Goal: Information Seeking & Learning: Find specific page/section

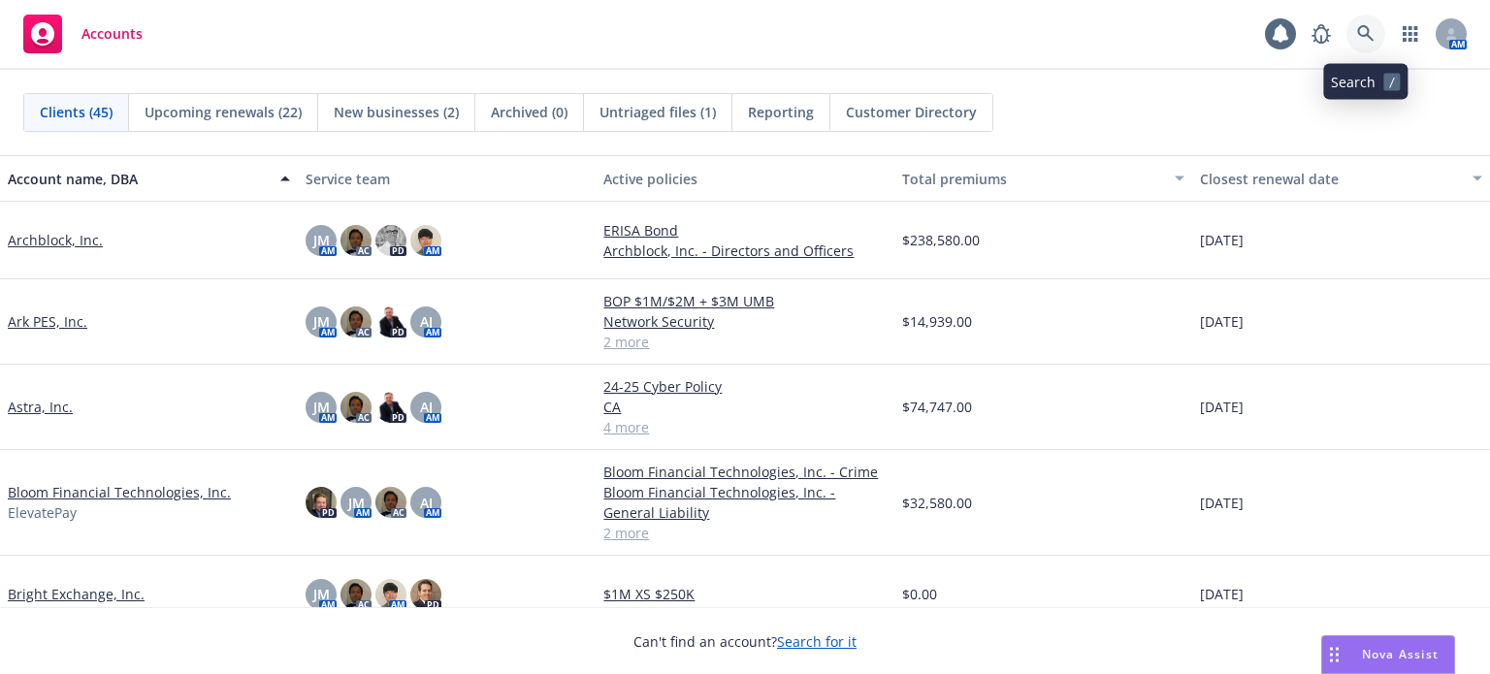
click at [1358, 34] on icon at bounding box center [1365, 33] width 16 height 16
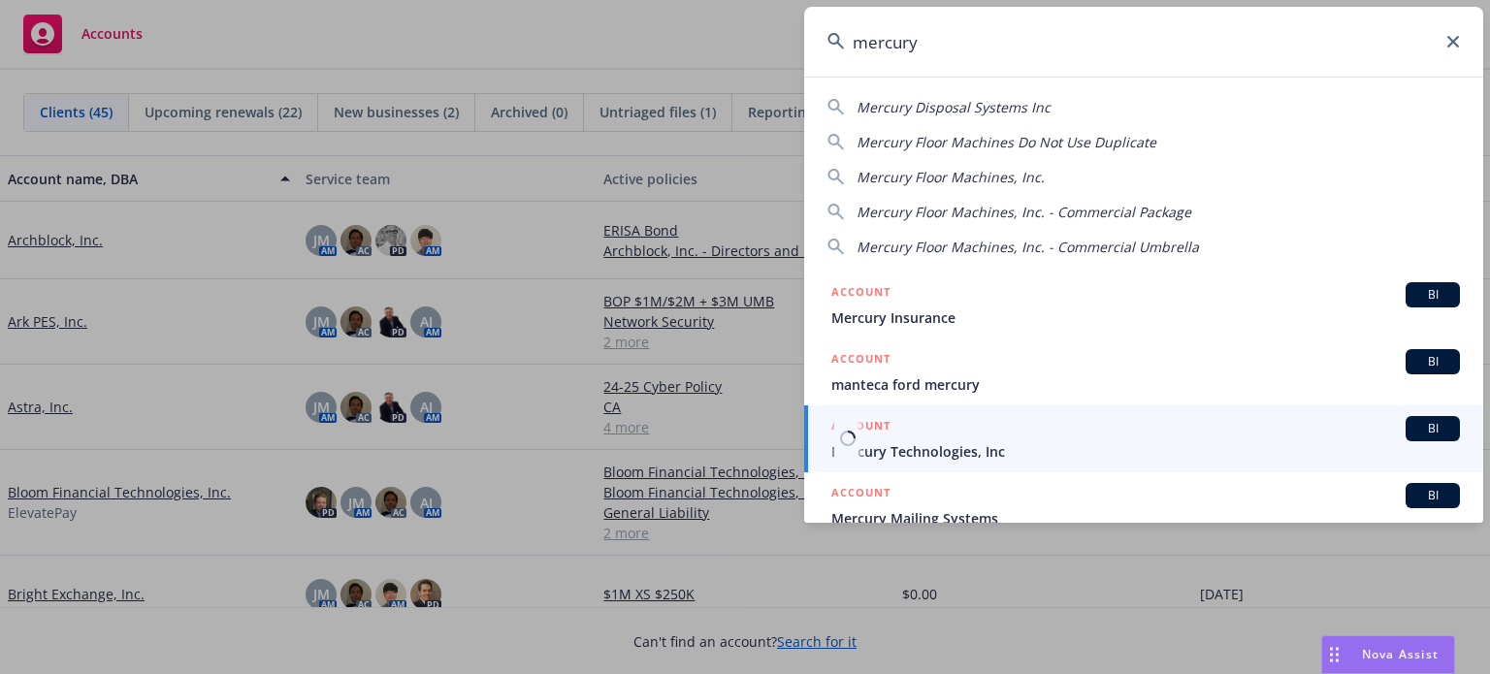
type input "mercury"
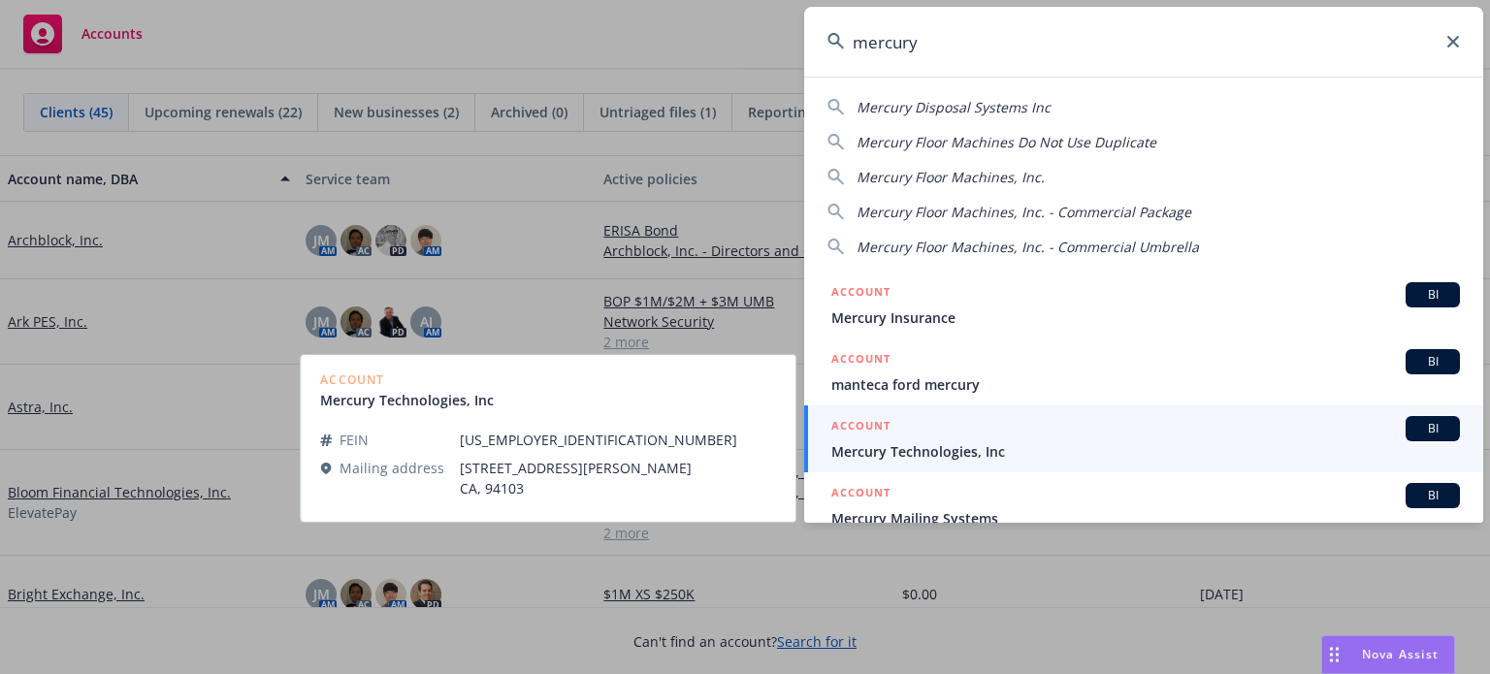
click at [920, 447] on span "Mercury Technologies, Inc" at bounding box center [1145, 451] width 629 height 20
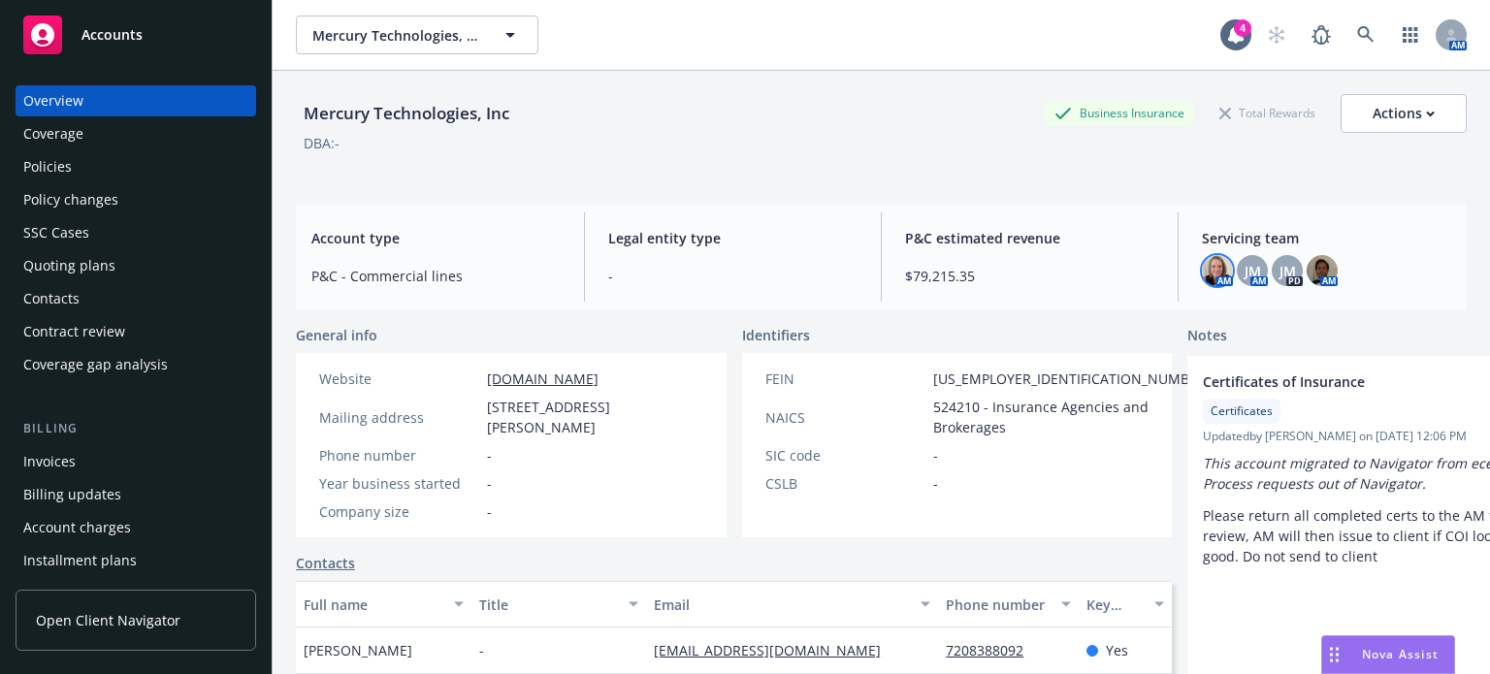
click at [1202, 275] on img at bounding box center [1217, 270] width 31 height 31
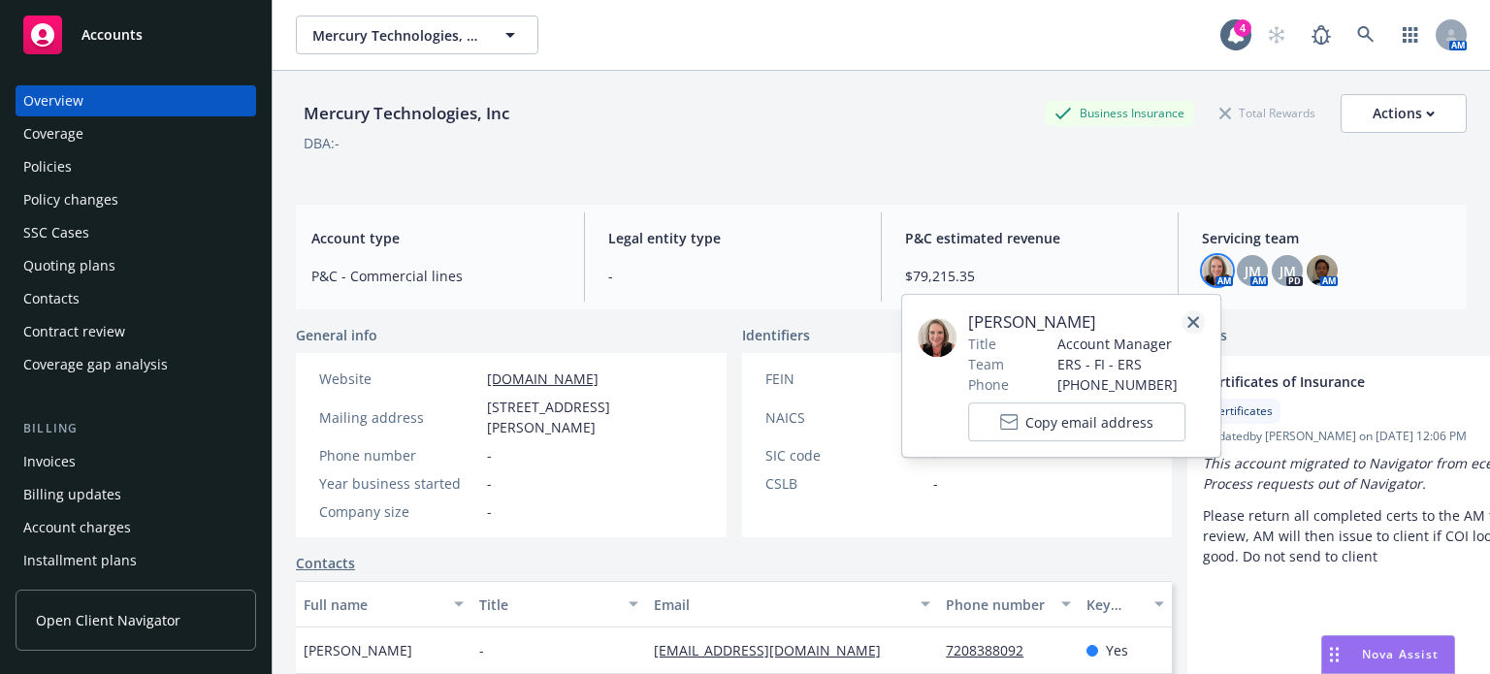
click at [1195, 323] on icon "close" at bounding box center [1194, 322] width 12 height 12
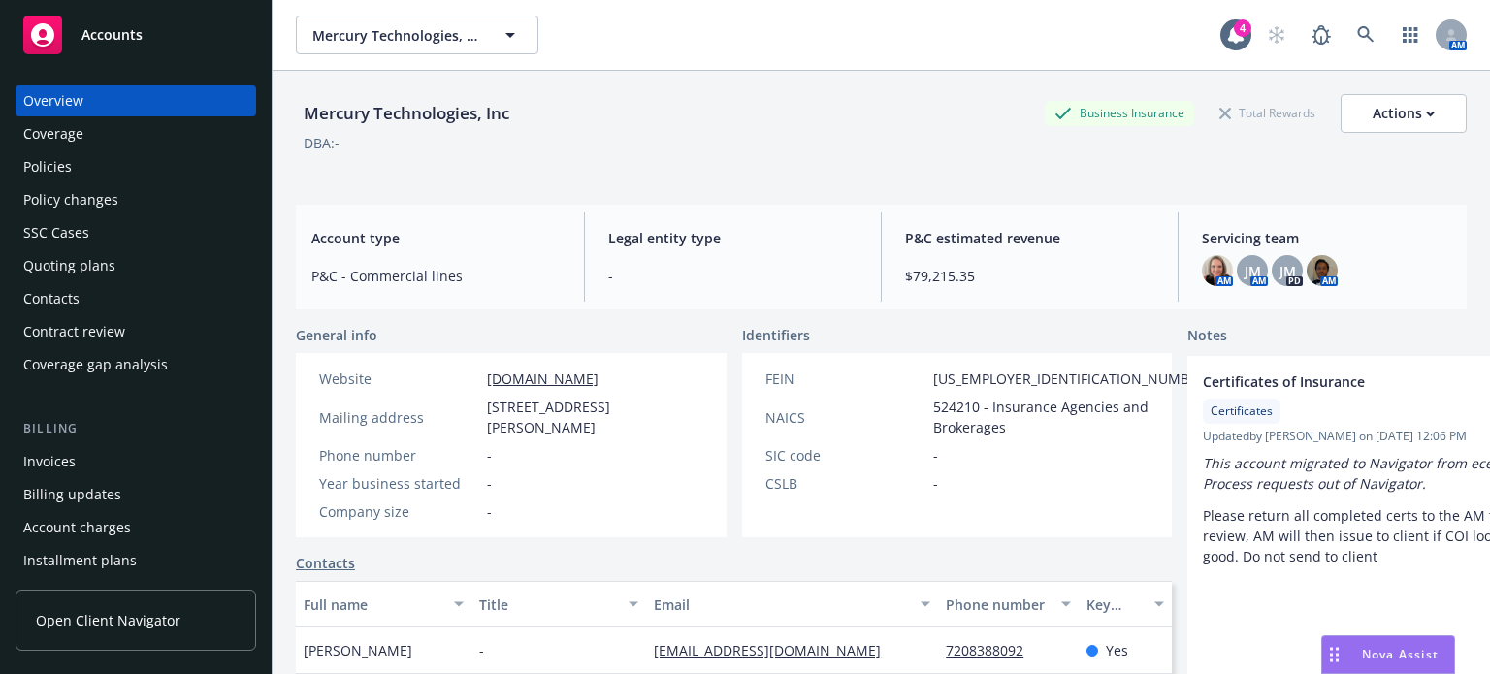
click at [82, 171] on div "Policies" at bounding box center [135, 166] width 225 height 31
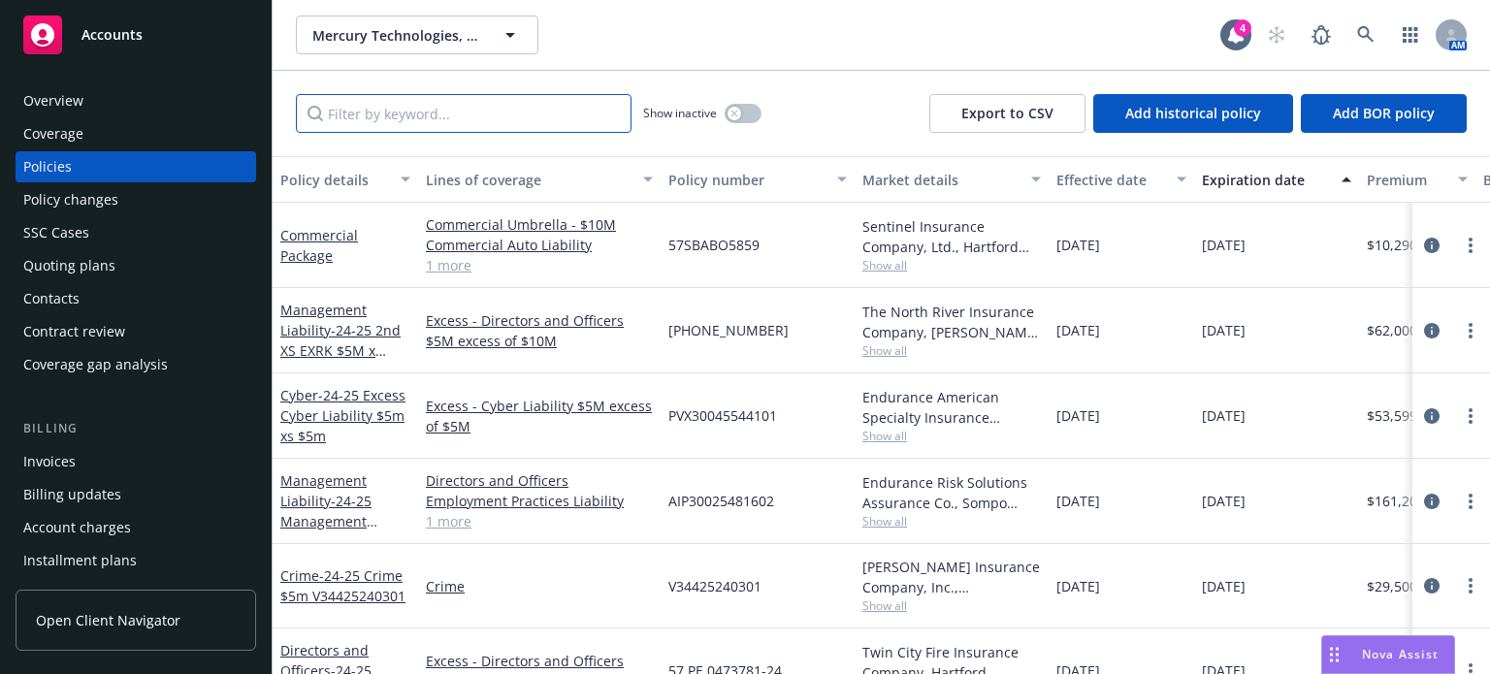
click at [459, 119] on input "Filter by keyword..." at bounding box center [464, 113] width 336 height 39
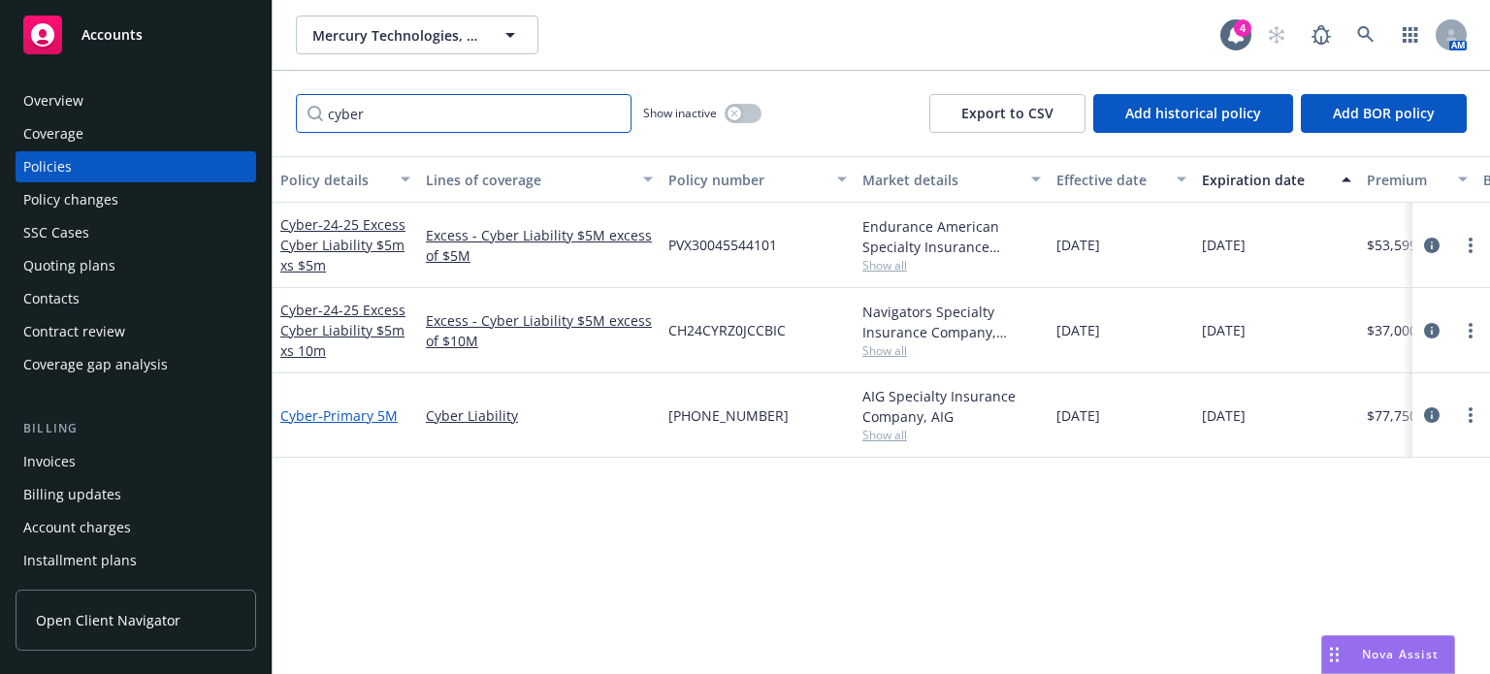
type input "cyber"
click at [360, 414] on span "- Primary 5M" at bounding box center [358, 416] width 80 height 18
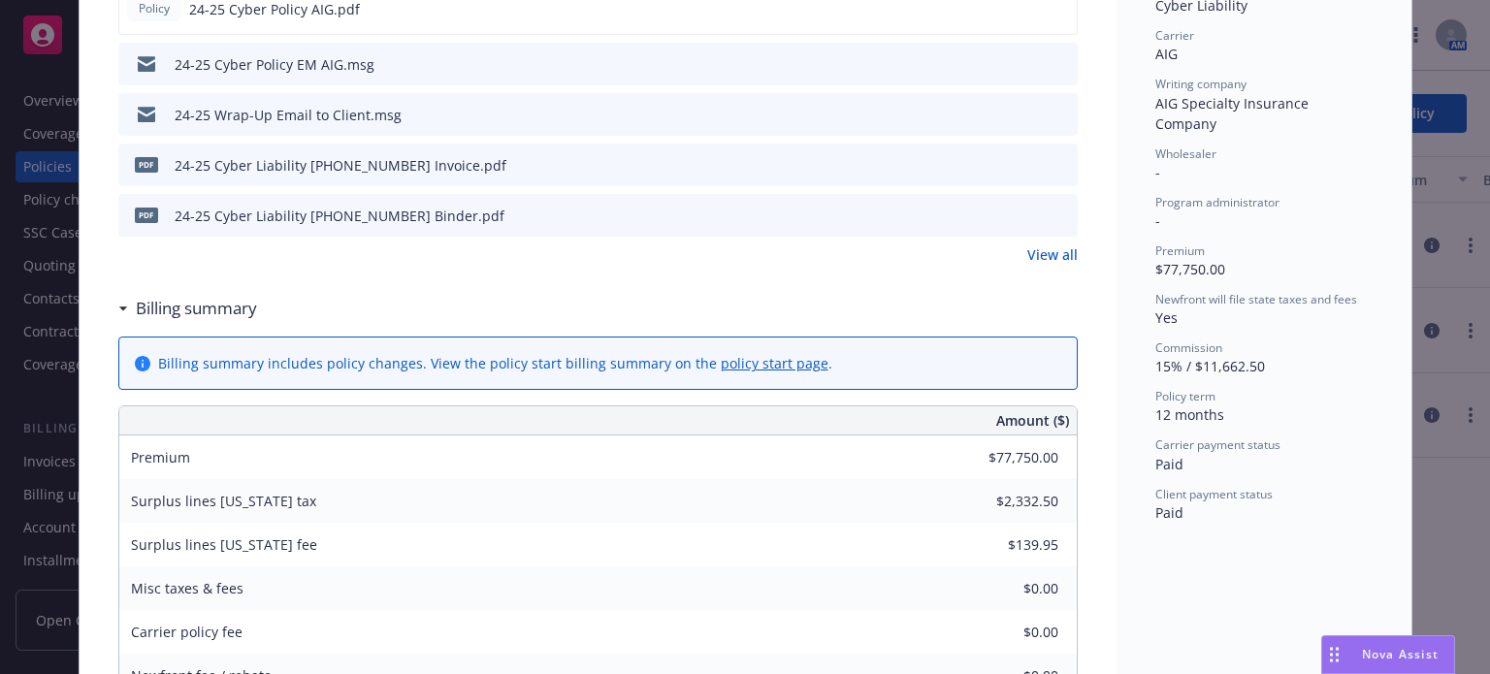
scroll to position [485, 0]
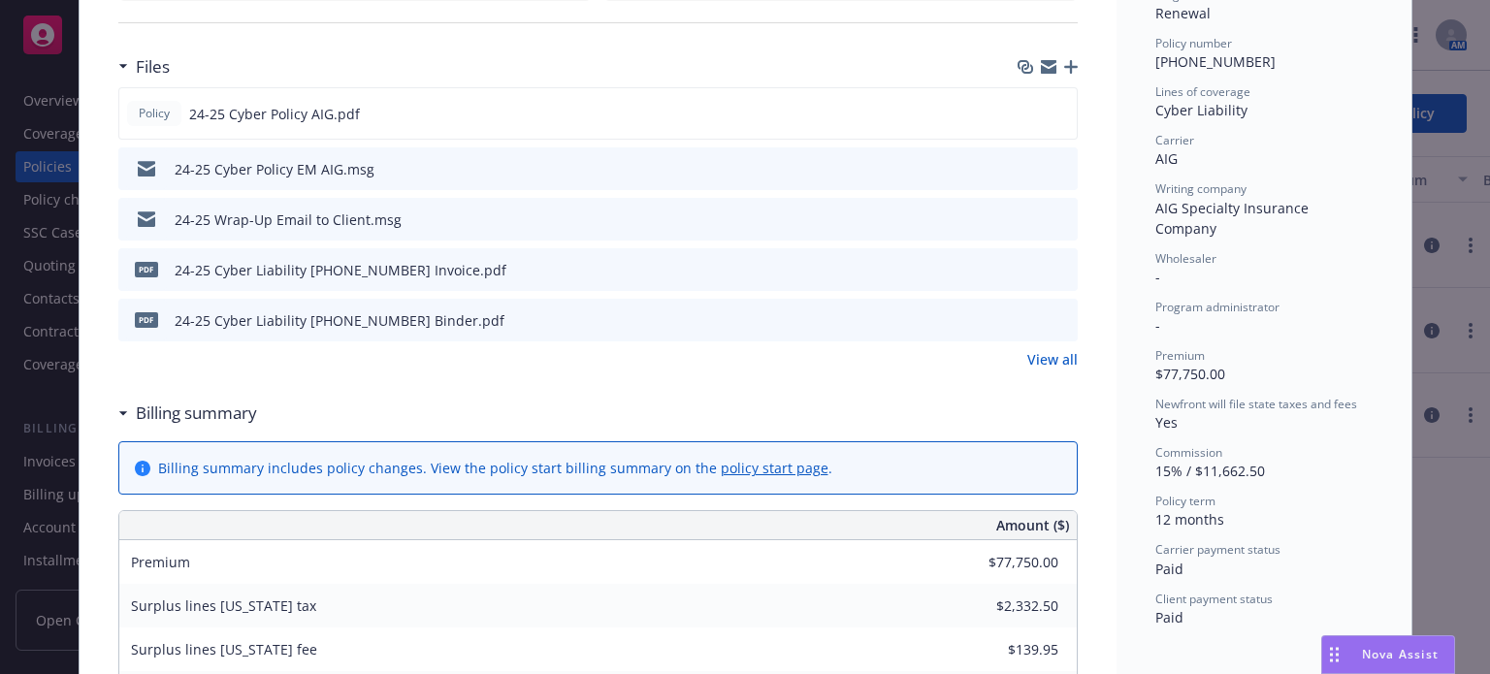
click at [1051, 165] on icon "preview file" at bounding box center [1059, 168] width 17 height 14
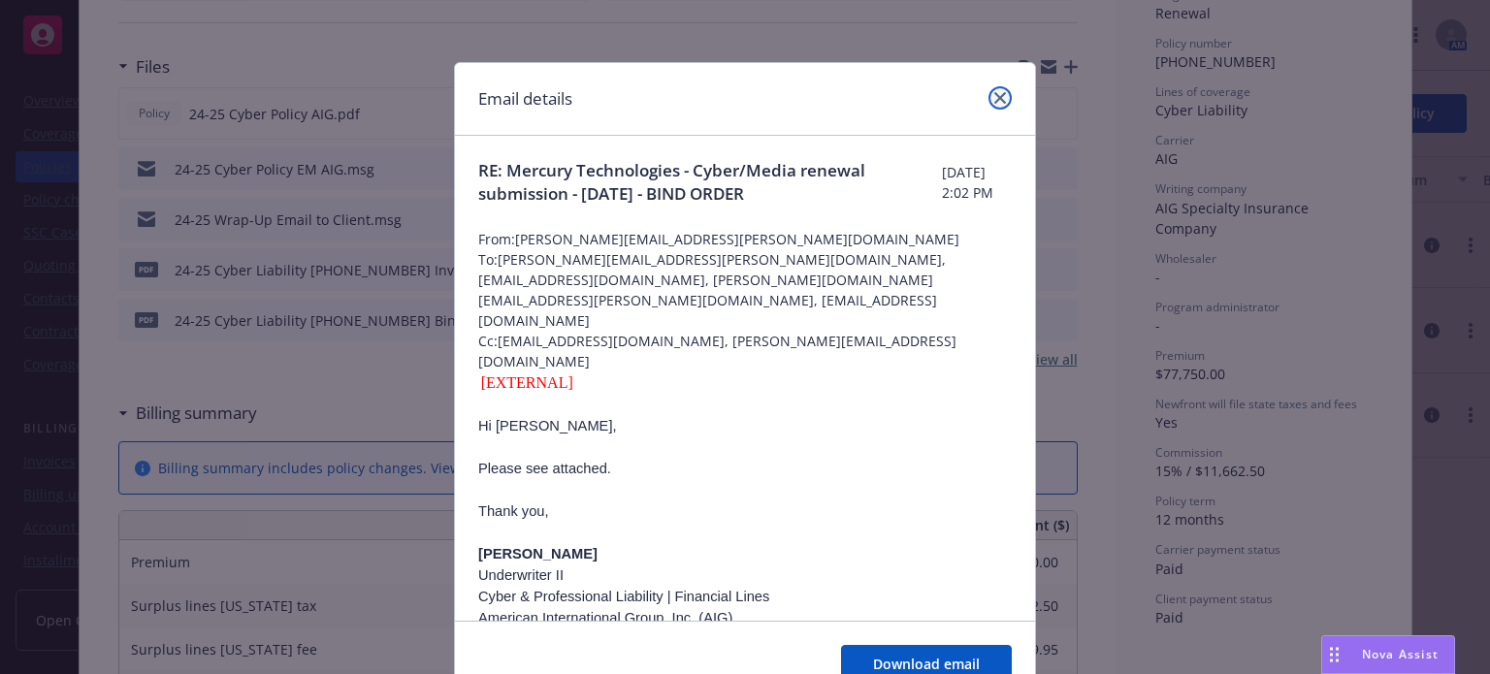
click at [994, 100] on icon "close" at bounding box center [1000, 98] width 12 height 12
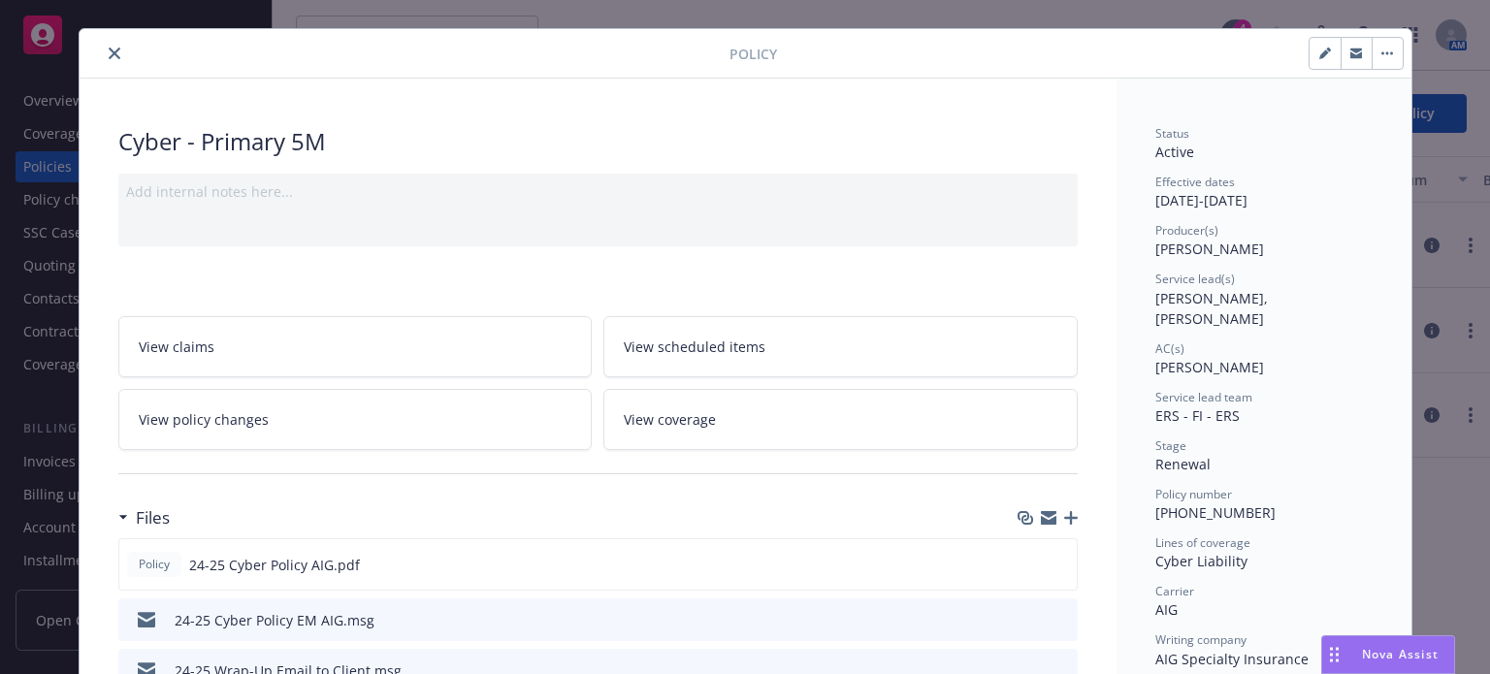
scroll to position [0, 0]
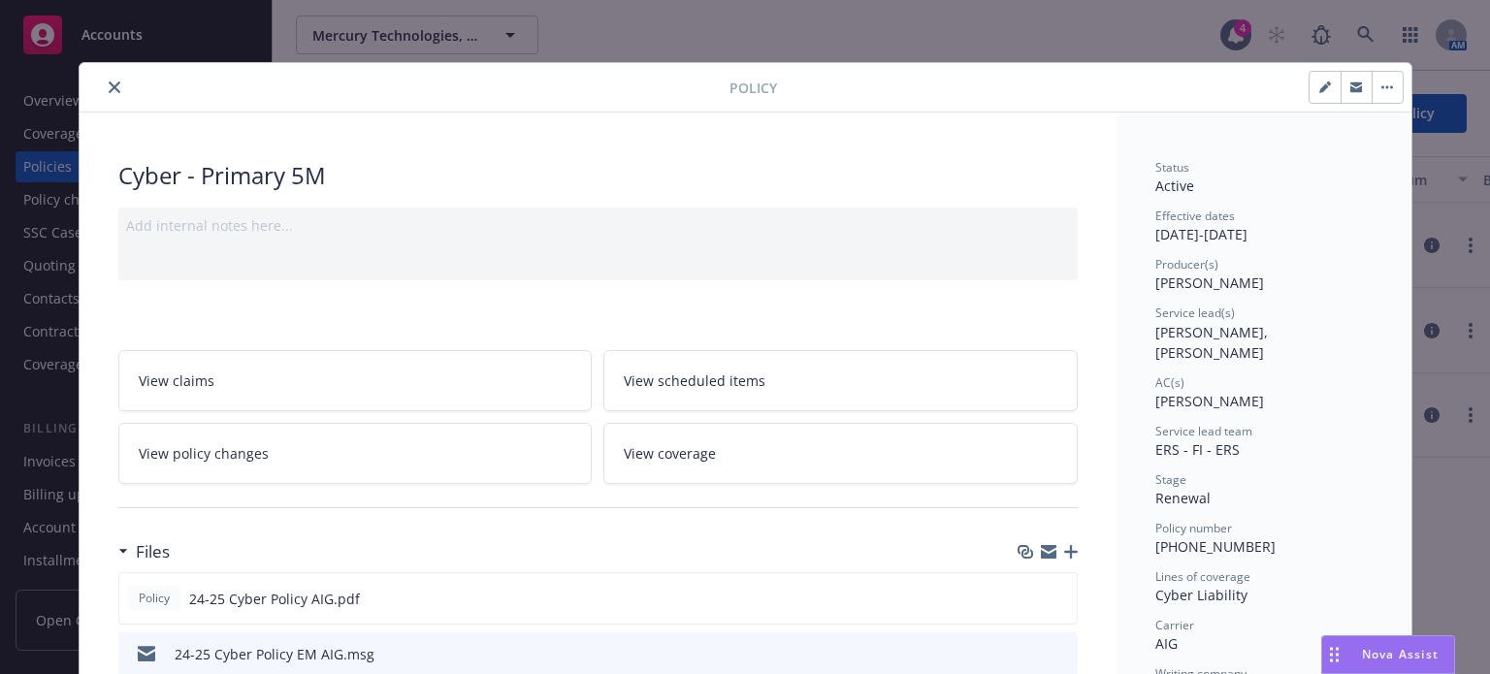
click at [113, 89] on button "close" at bounding box center [114, 87] width 23 height 23
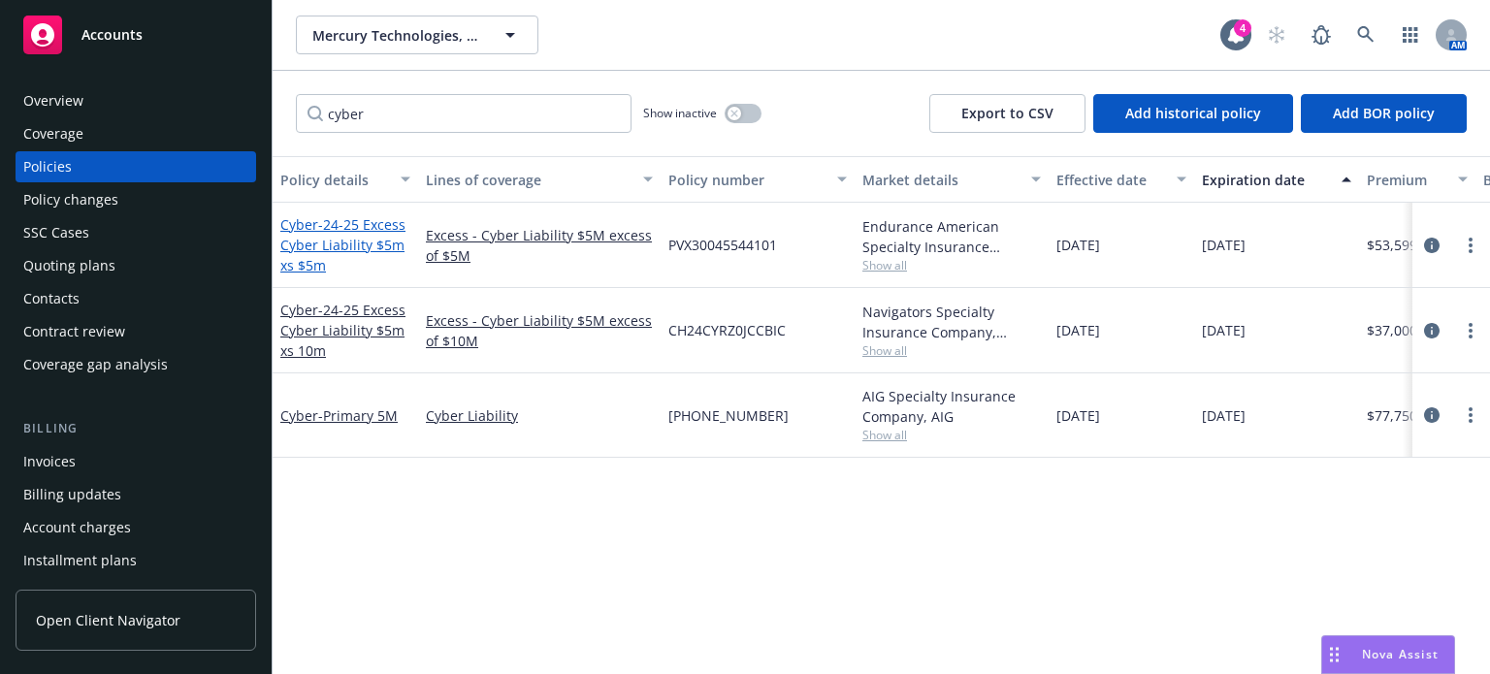
click at [368, 232] on span "- 24-25 Excess Cyber Liability $5m xs $5m" at bounding box center [342, 244] width 125 height 59
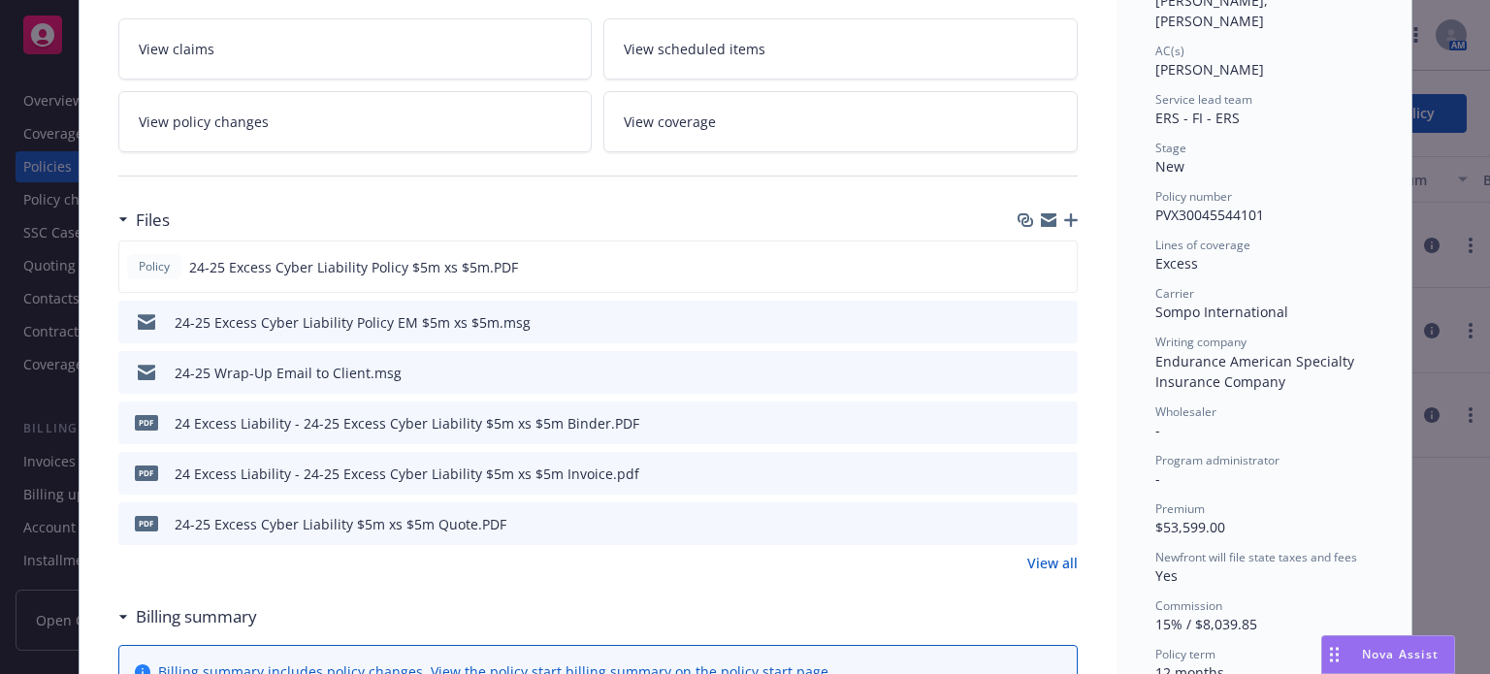
scroll to position [388, 0]
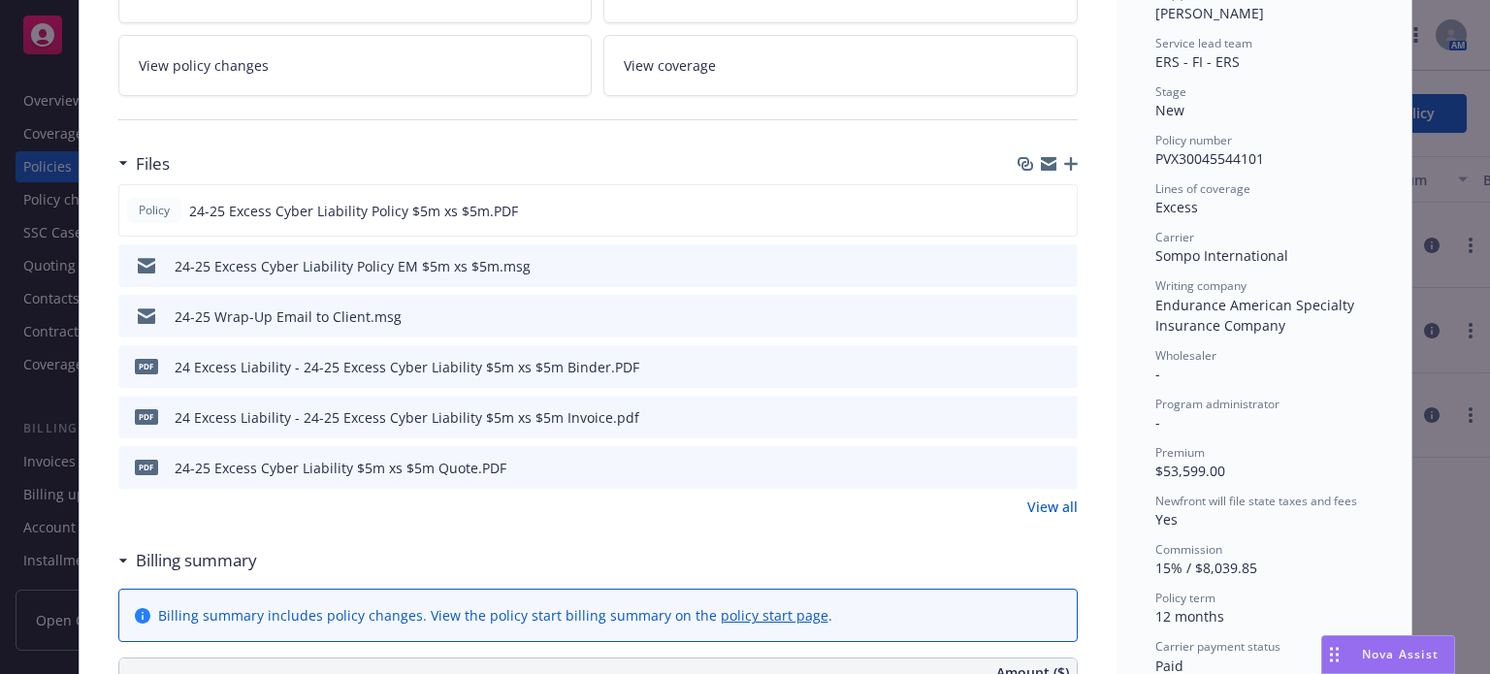
click at [1056, 261] on icon "preview file" at bounding box center [1059, 265] width 17 height 14
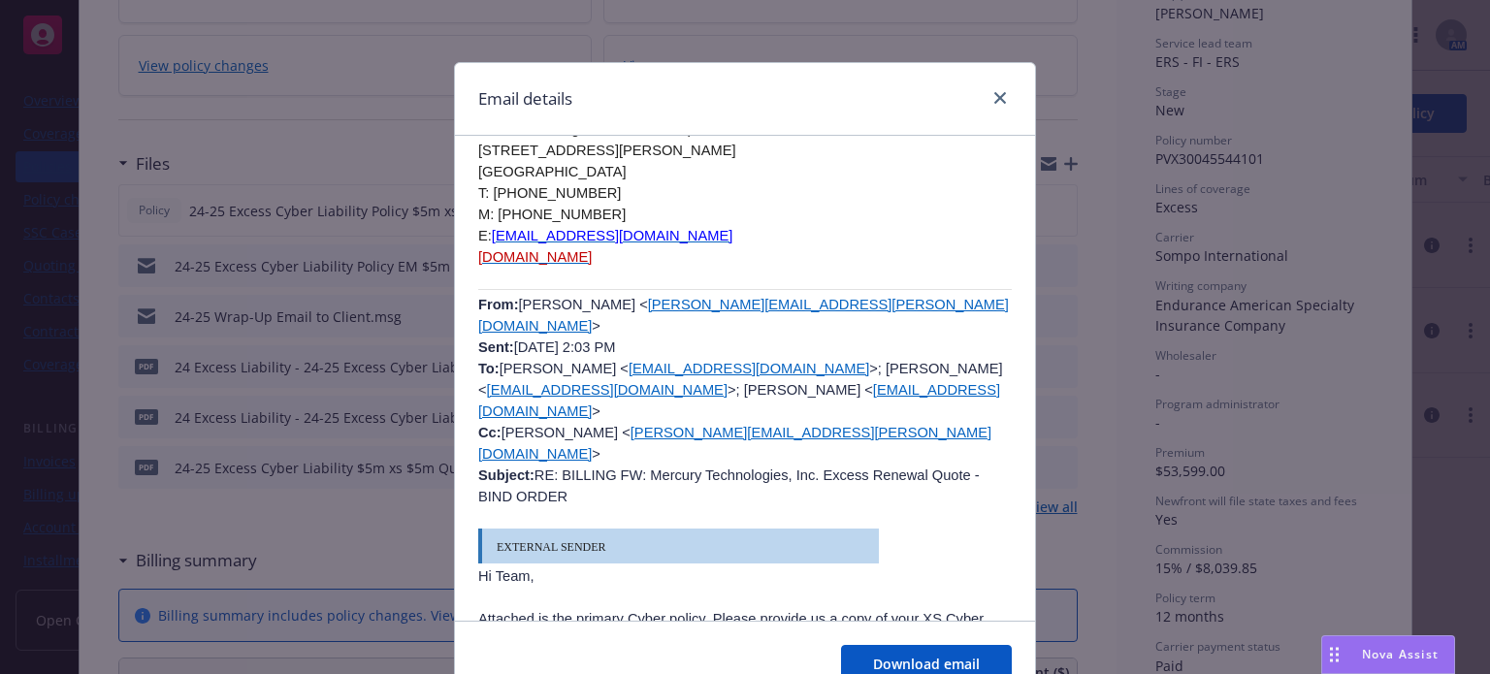
scroll to position [3202, 0]
click at [997, 92] on icon "close" at bounding box center [1000, 98] width 12 height 12
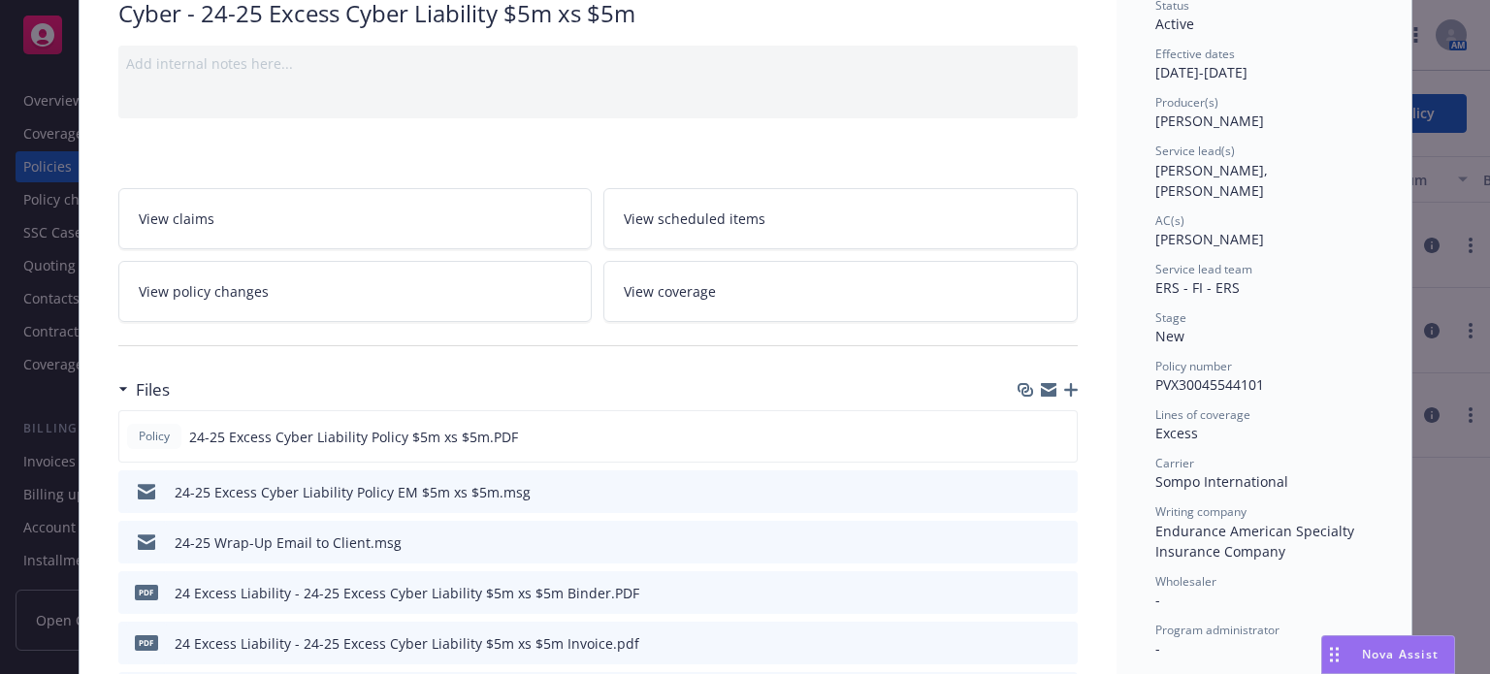
scroll to position [0, 0]
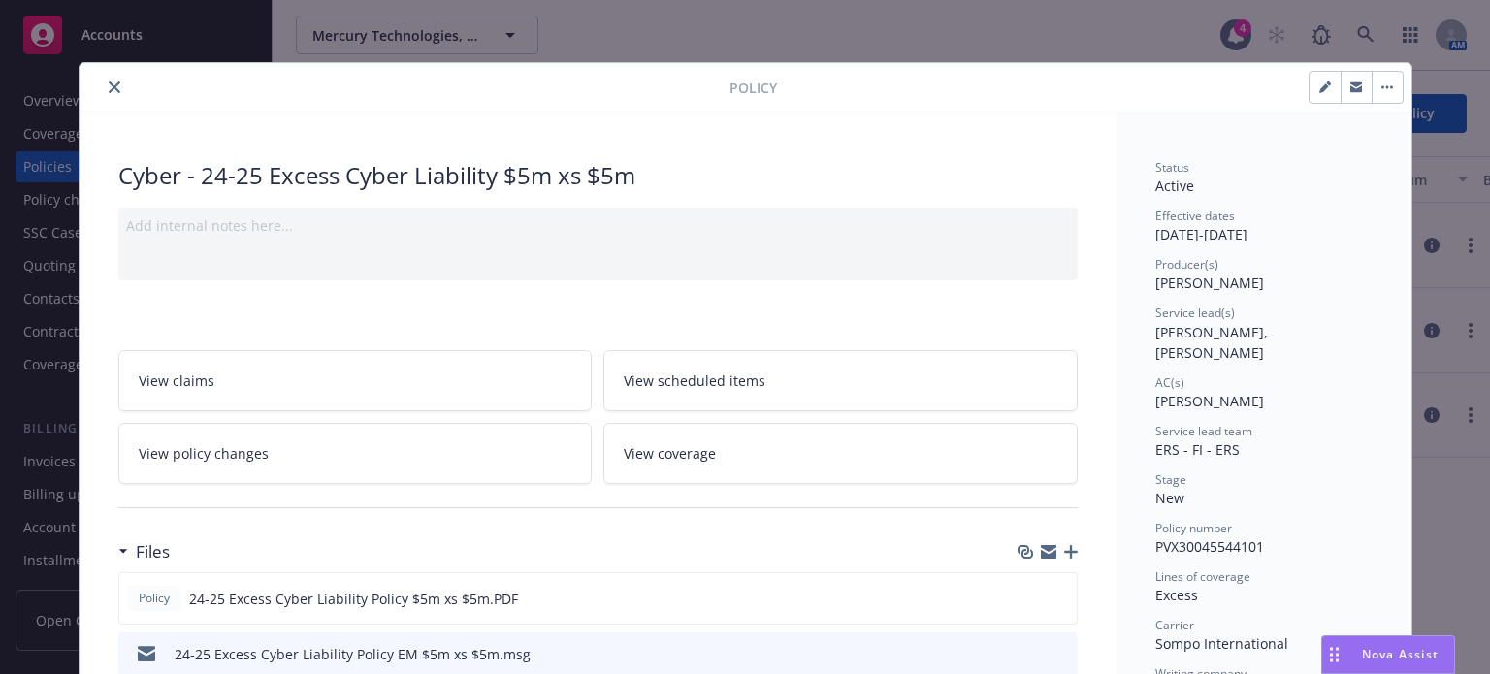
click at [103, 87] on button "close" at bounding box center [114, 87] width 23 height 23
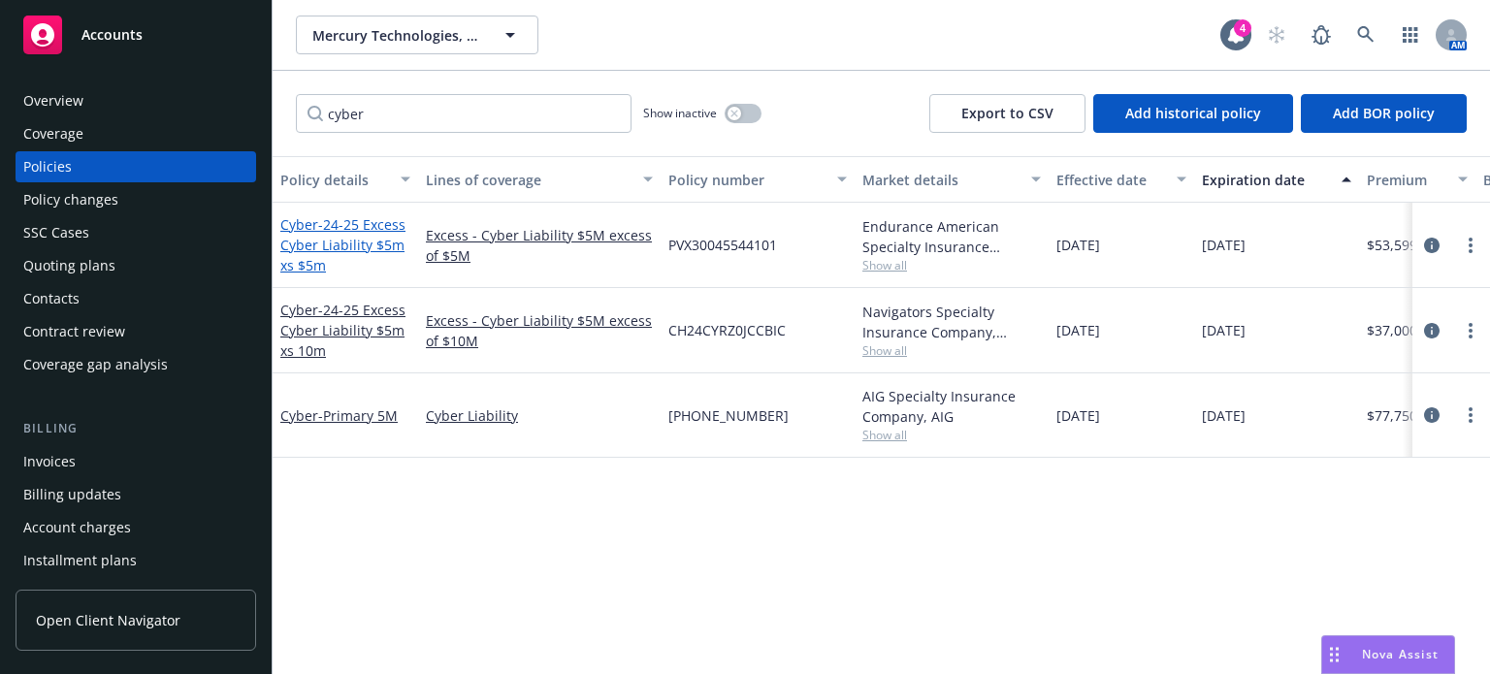
click at [349, 239] on span "- 24-25 Excess Cyber Liability $5m xs $5m" at bounding box center [342, 244] width 125 height 59
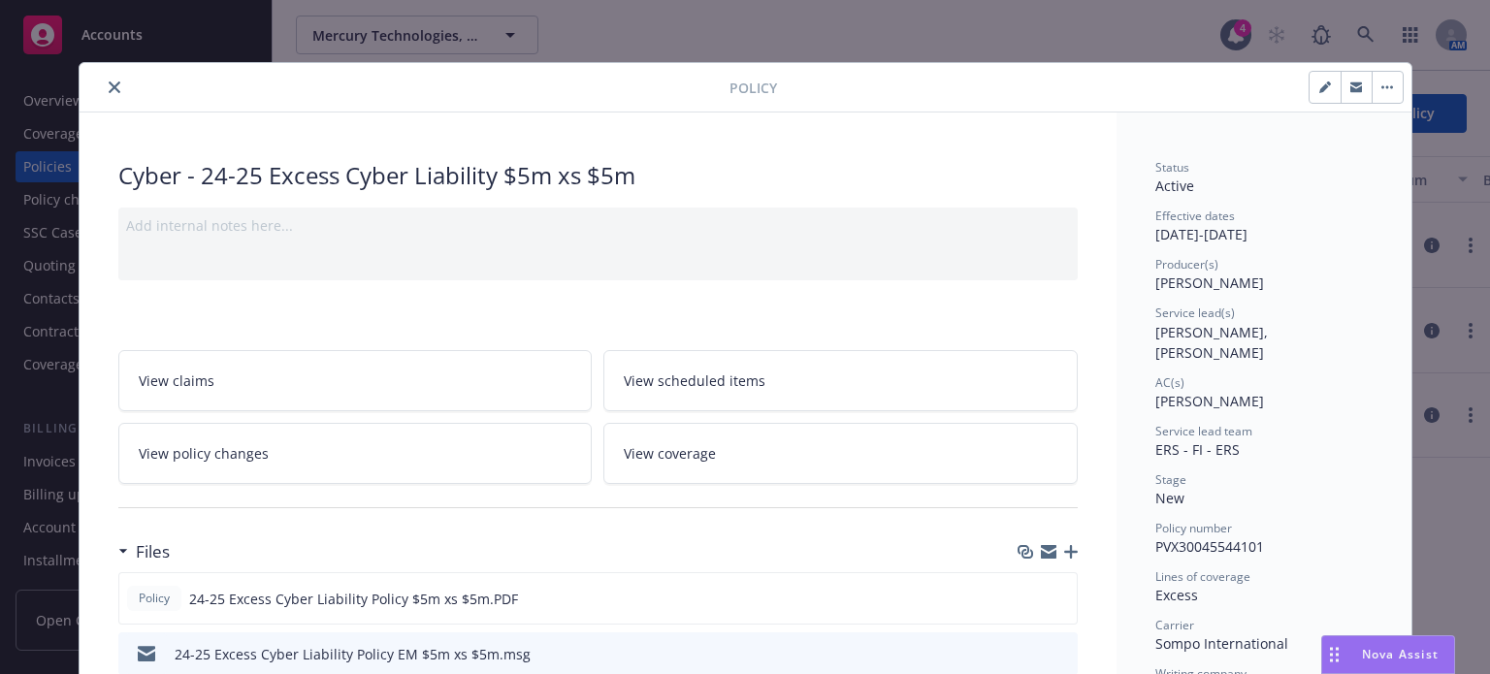
click at [109, 88] on icon "close" at bounding box center [115, 87] width 12 height 12
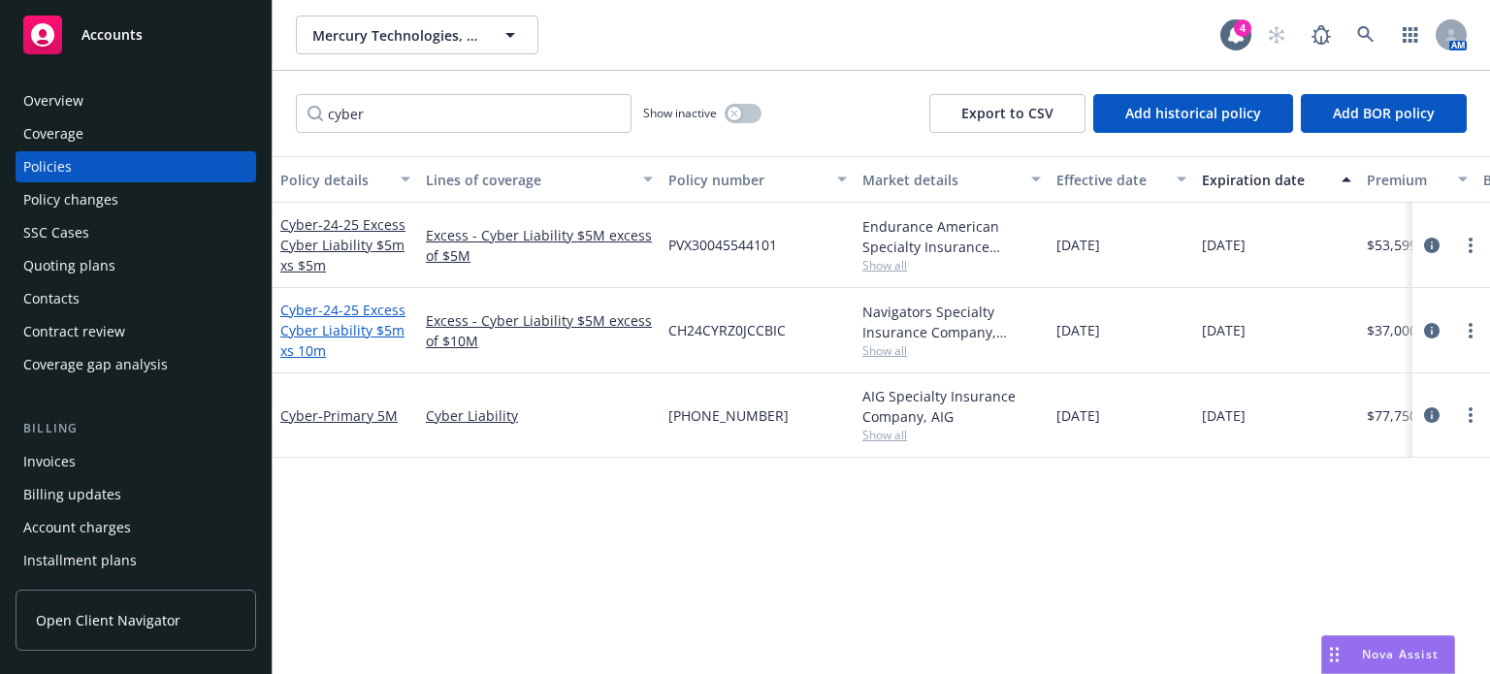
click at [330, 336] on span "- 24-25 Excess Cyber Liability $5m xs 10m" at bounding box center [342, 330] width 125 height 59
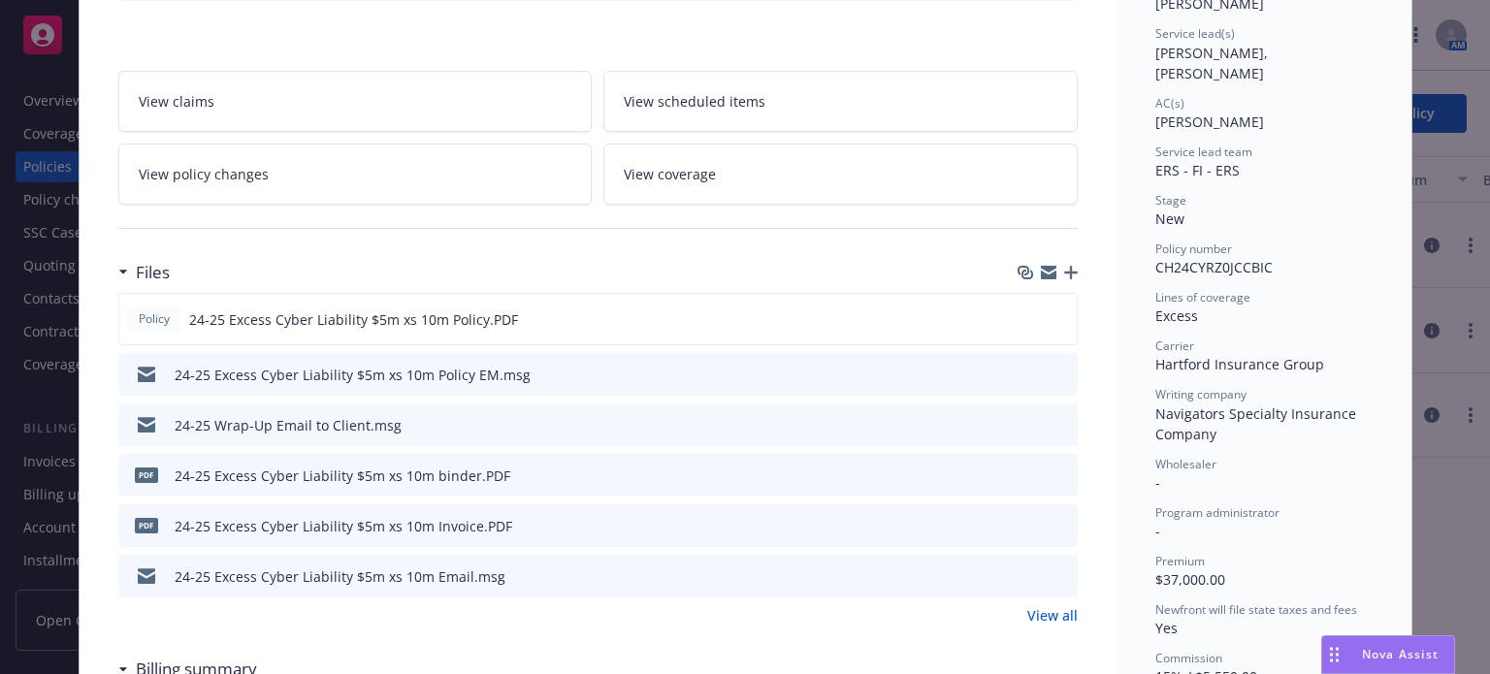
scroll to position [291, 0]
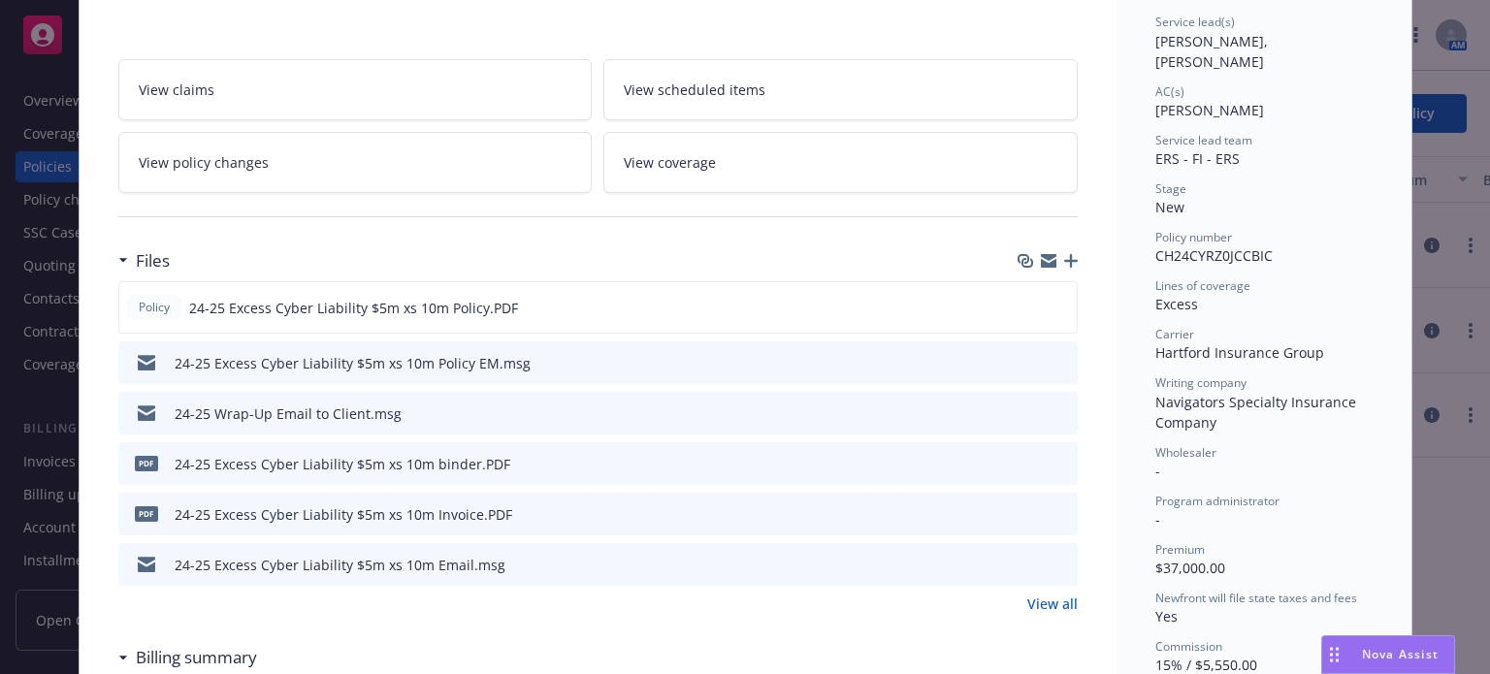
click at [1054, 360] on icon "preview file" at bounding box center [1059, 362] width 17 height 14
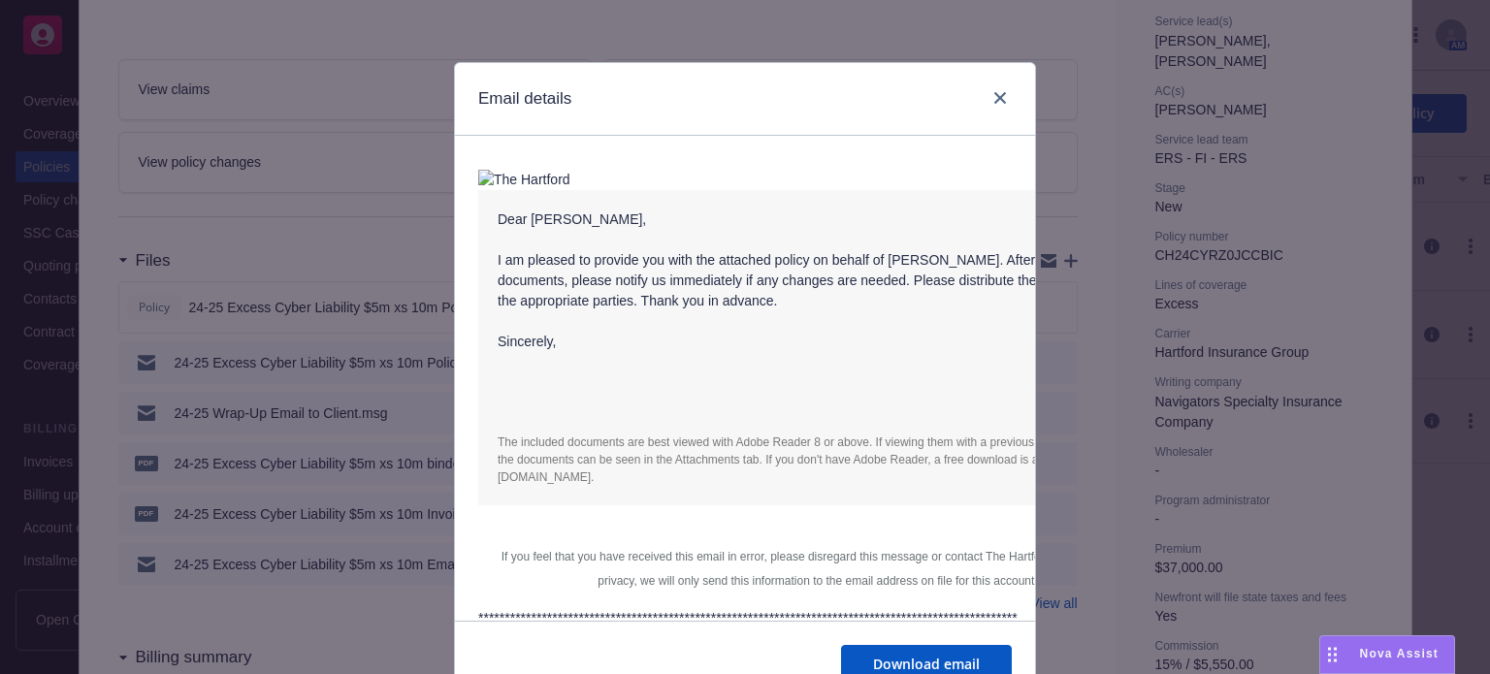
scroll to position [0, 0]
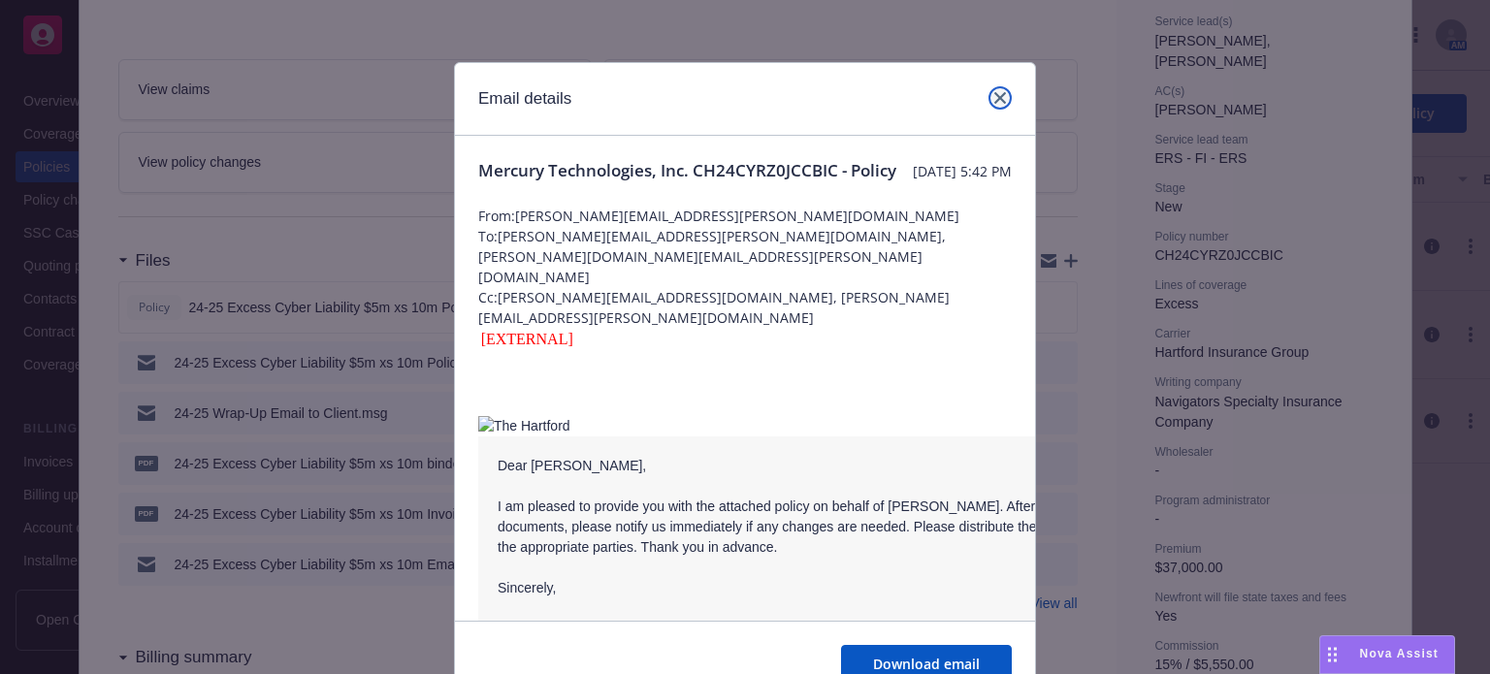
click at [994, 100] on icon "close" at bounding box center [1000, 98] width 12 height 12
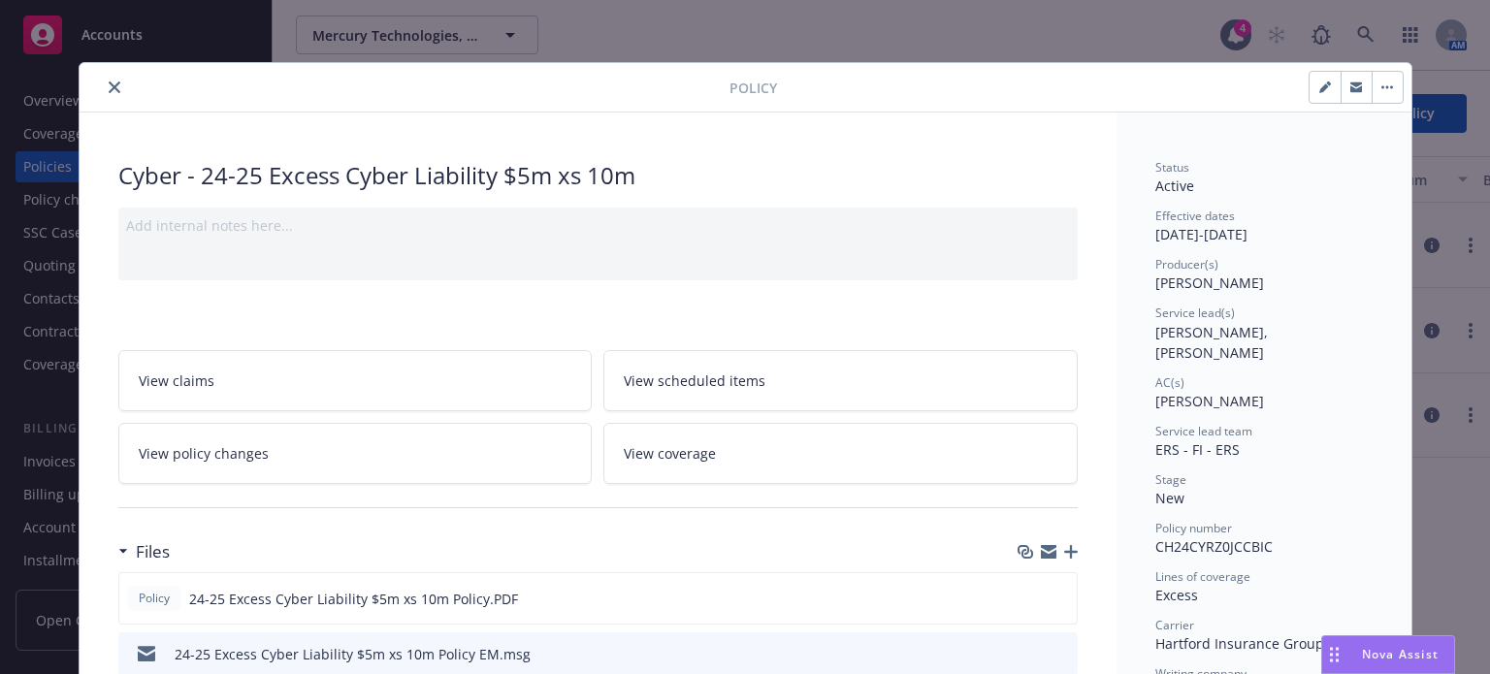
click at [109, 87] on icon "close" at bounding box center [115, 87] width 12 height 12
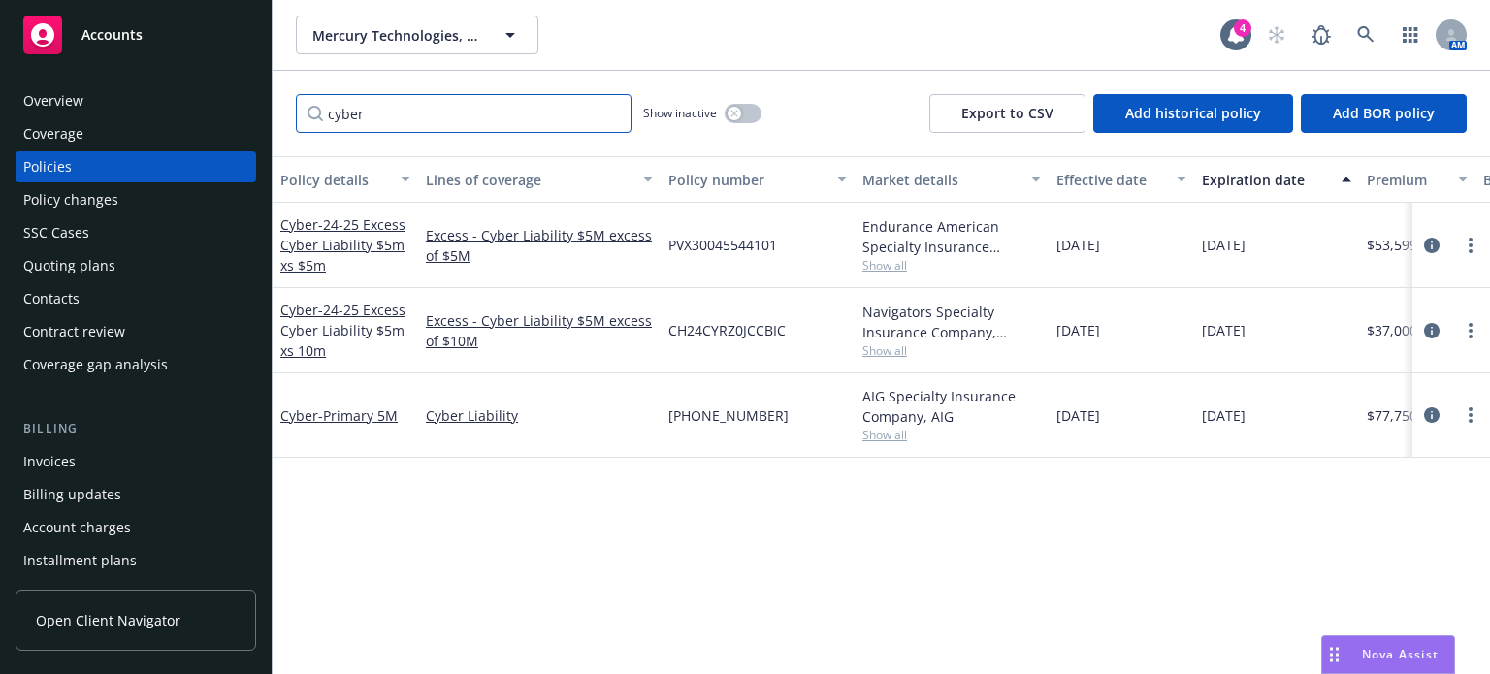
click at [609, 113] on input "cyber" at bounding box center [464, 113] width 336 height 39
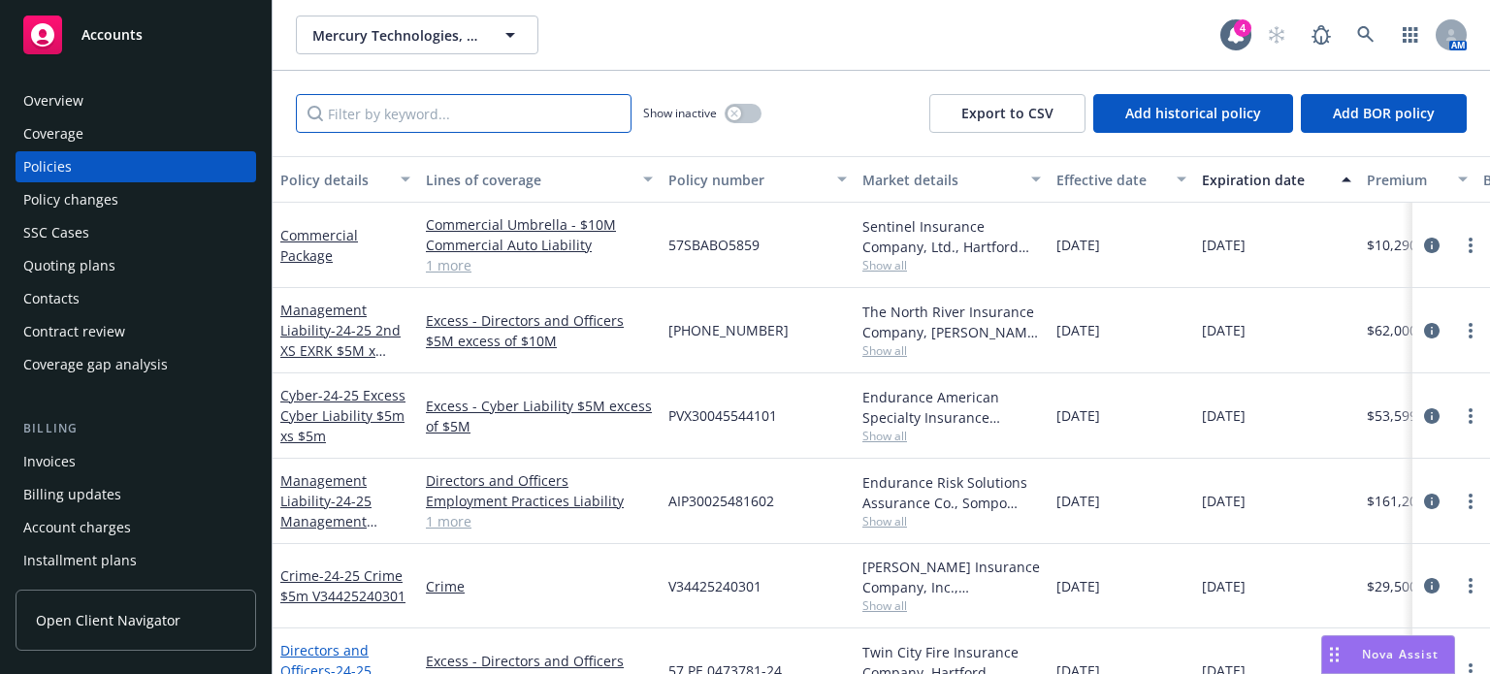
scroll to position [194, 0]
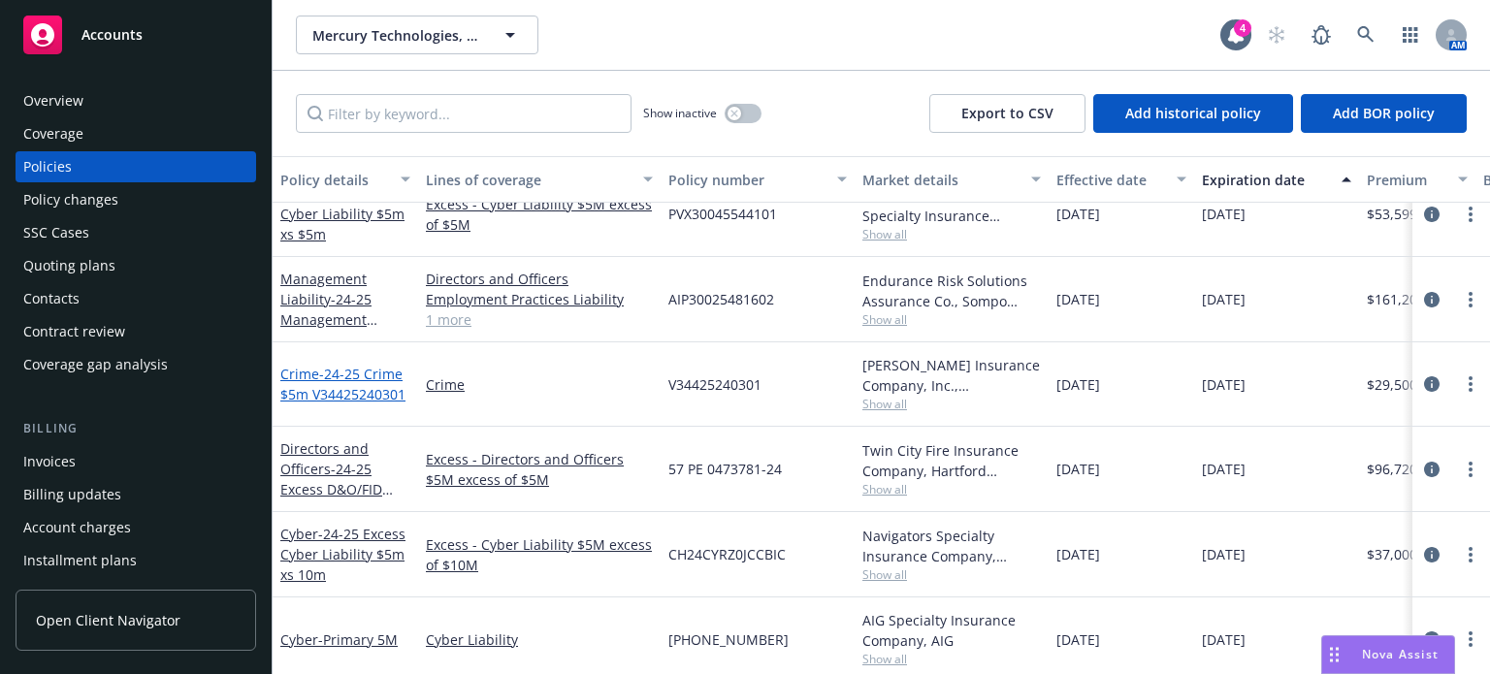
click at [377, 372] on span "- 24-25 Crime $5m V34425240301" at bounding box center [342, 384] width 125 height 39
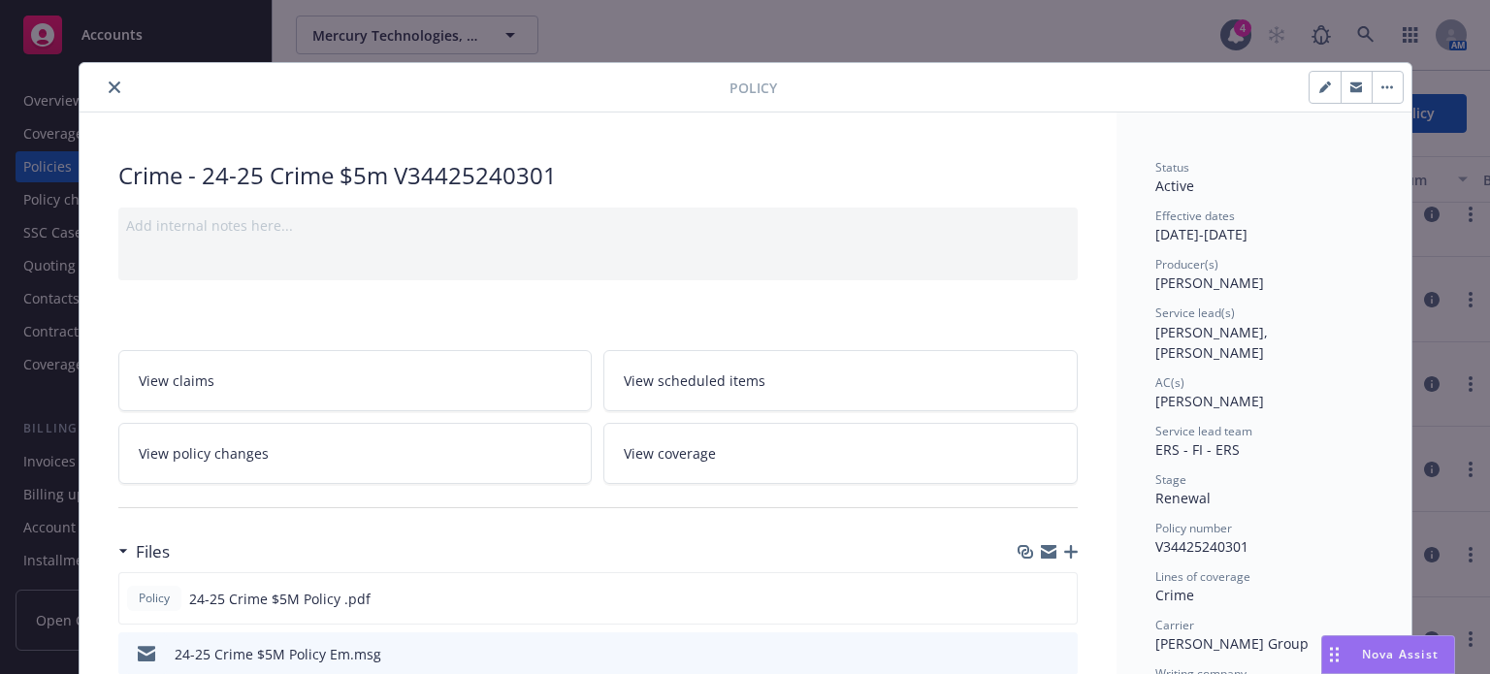
scroll to position [291, 0]
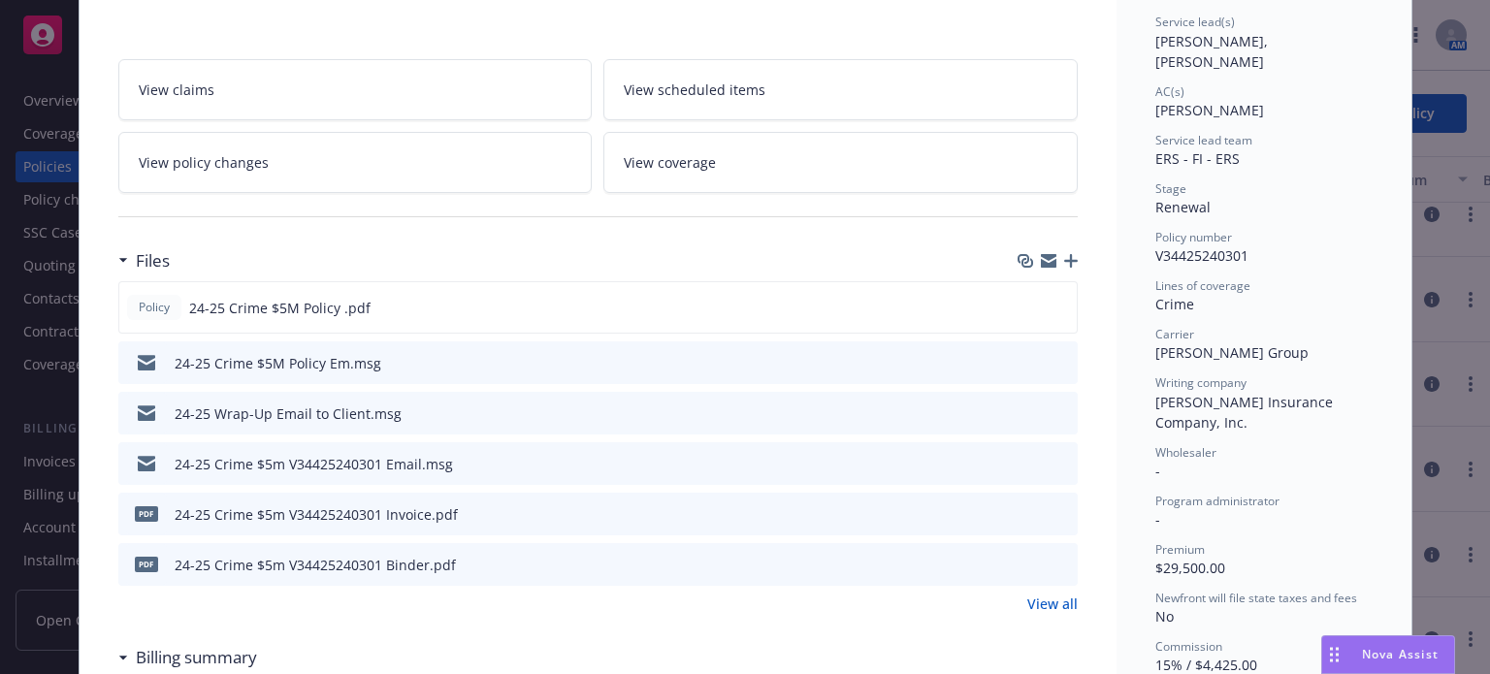
click at [1062, 360] on div "24-25 Crime $5M Policy Em.msg" at bounding box center [598, 363] width 960 height 43
click at [1053, 357] on icon "preview file" at bounding box center [1059, 362] width 17 height 14
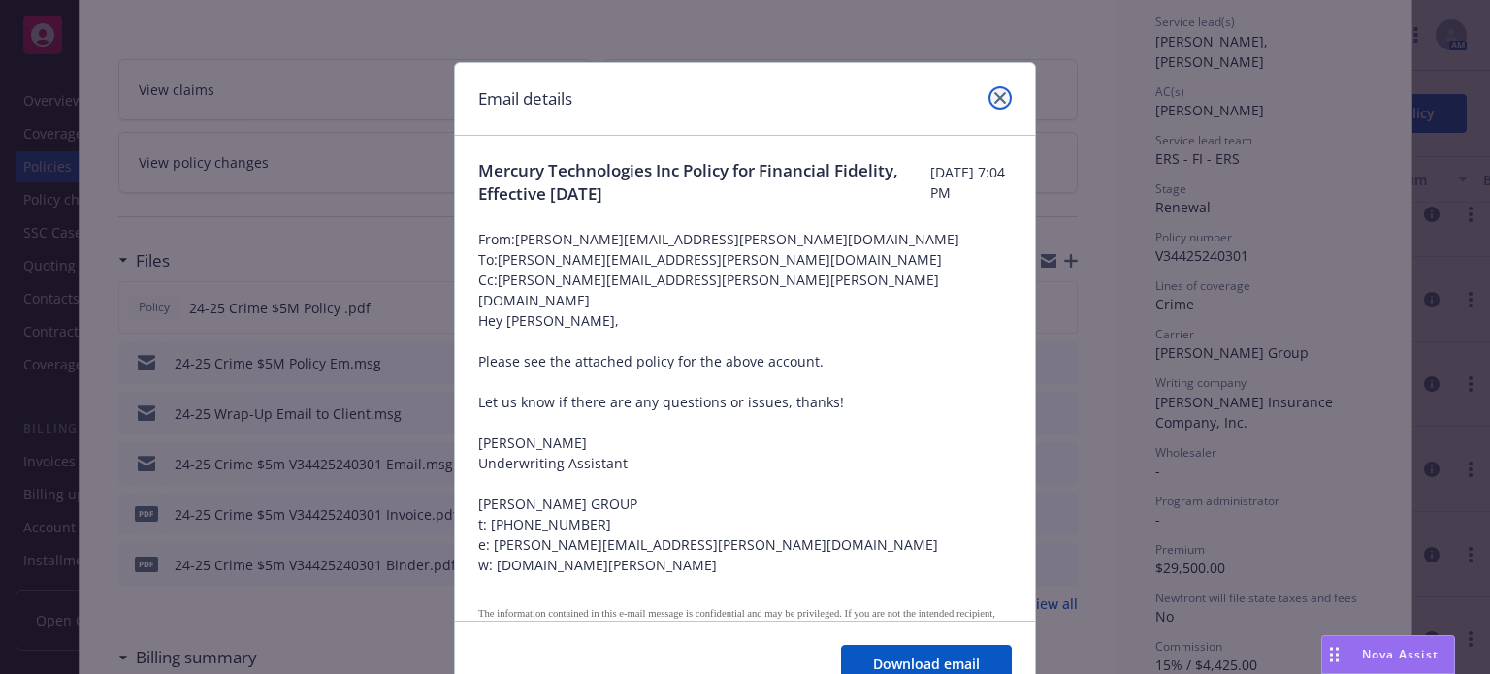
click at [989, 103] on link "close" at bounding box center [1000, 97] width 23 height 23
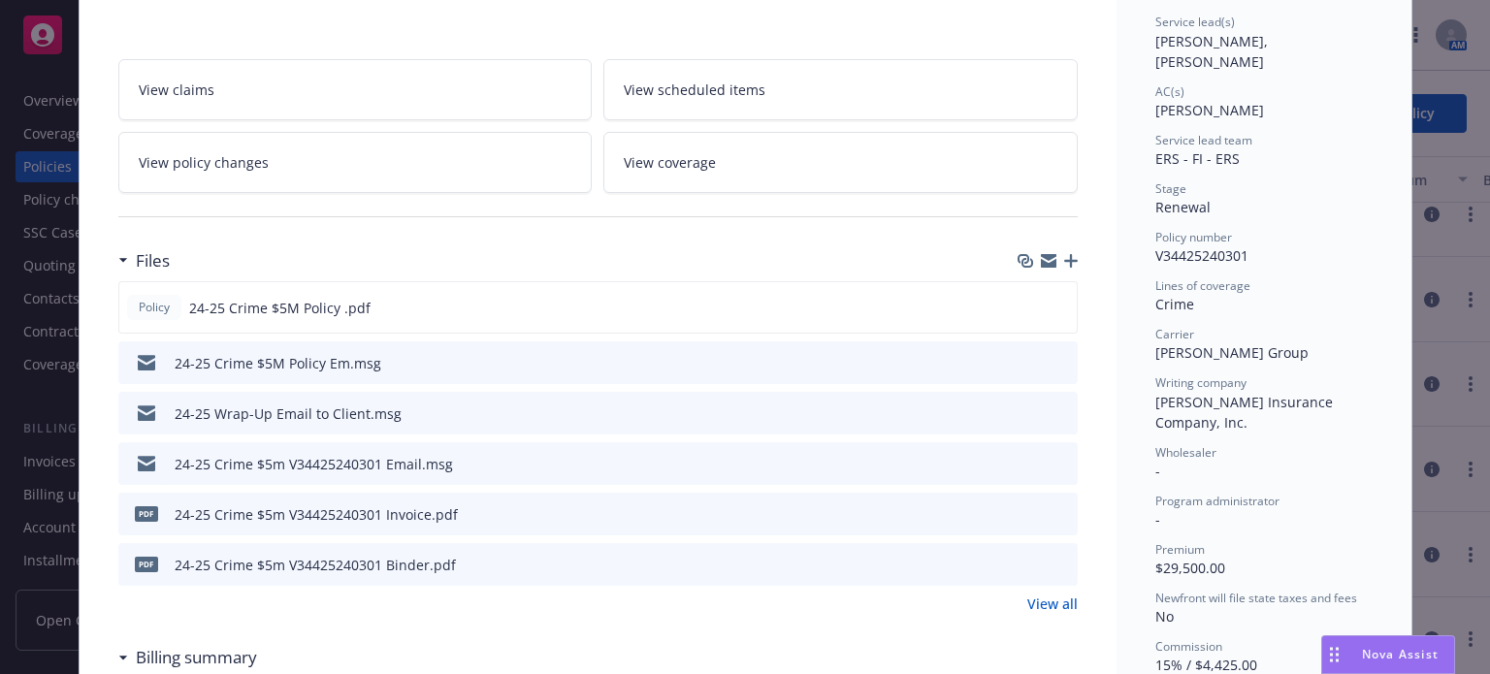
scroll to position [0, 0]
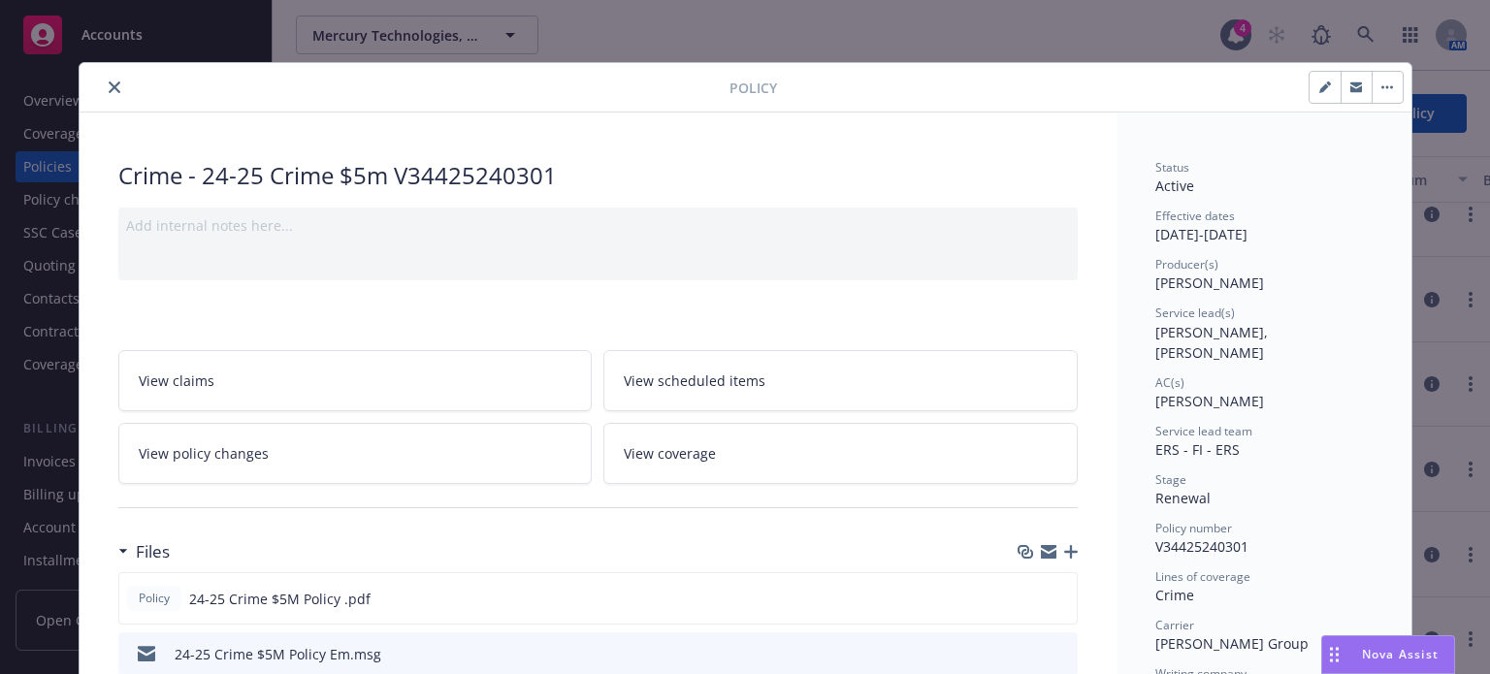
click at [113, 92] on button "close" at bounding box center [114, 87] width 23 height 23
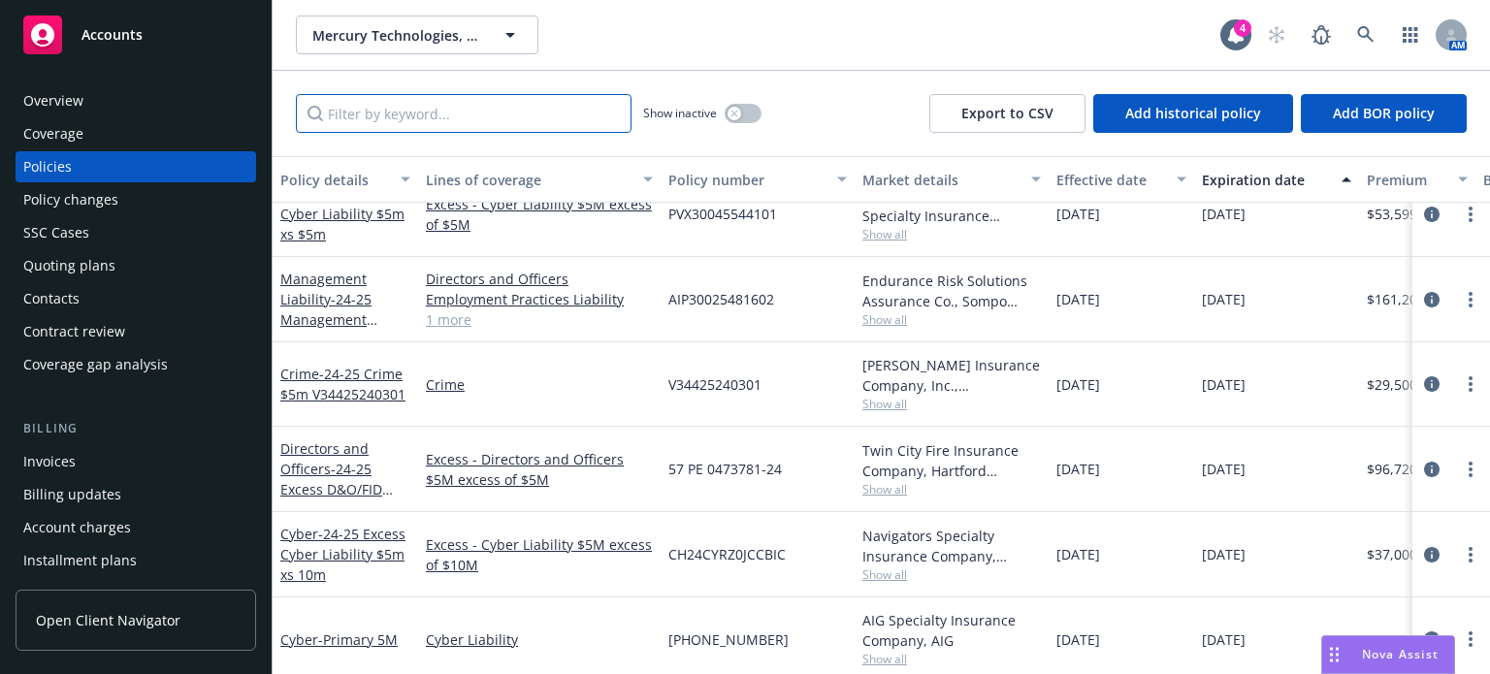
click at [393, 112] on input "Filter by keyword..." at bounding box center [464, 113] width 336 height 39
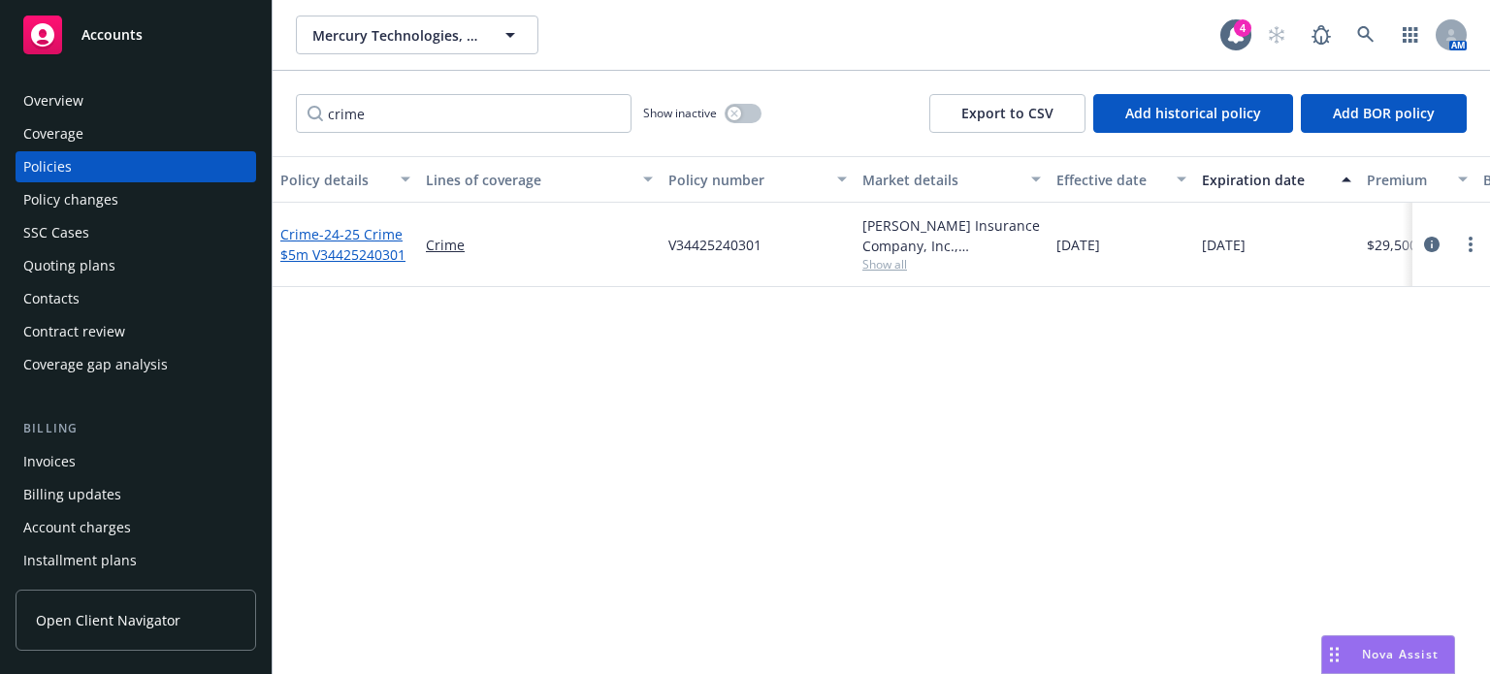
click at [288, 226] on link "Crime - 24-25 Crime $5m V34425240301" at bounding box center [342, 244] width 125 height 39
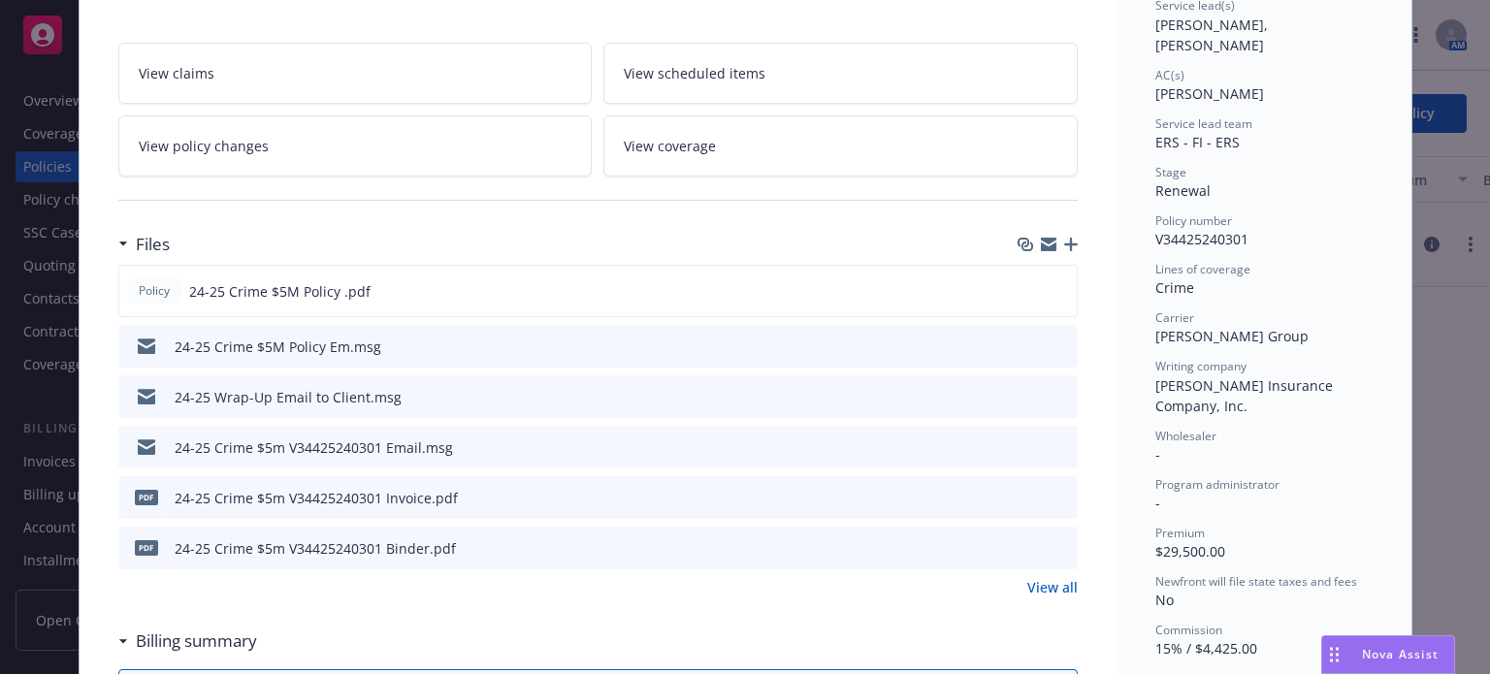
scroll to position [349, 0]
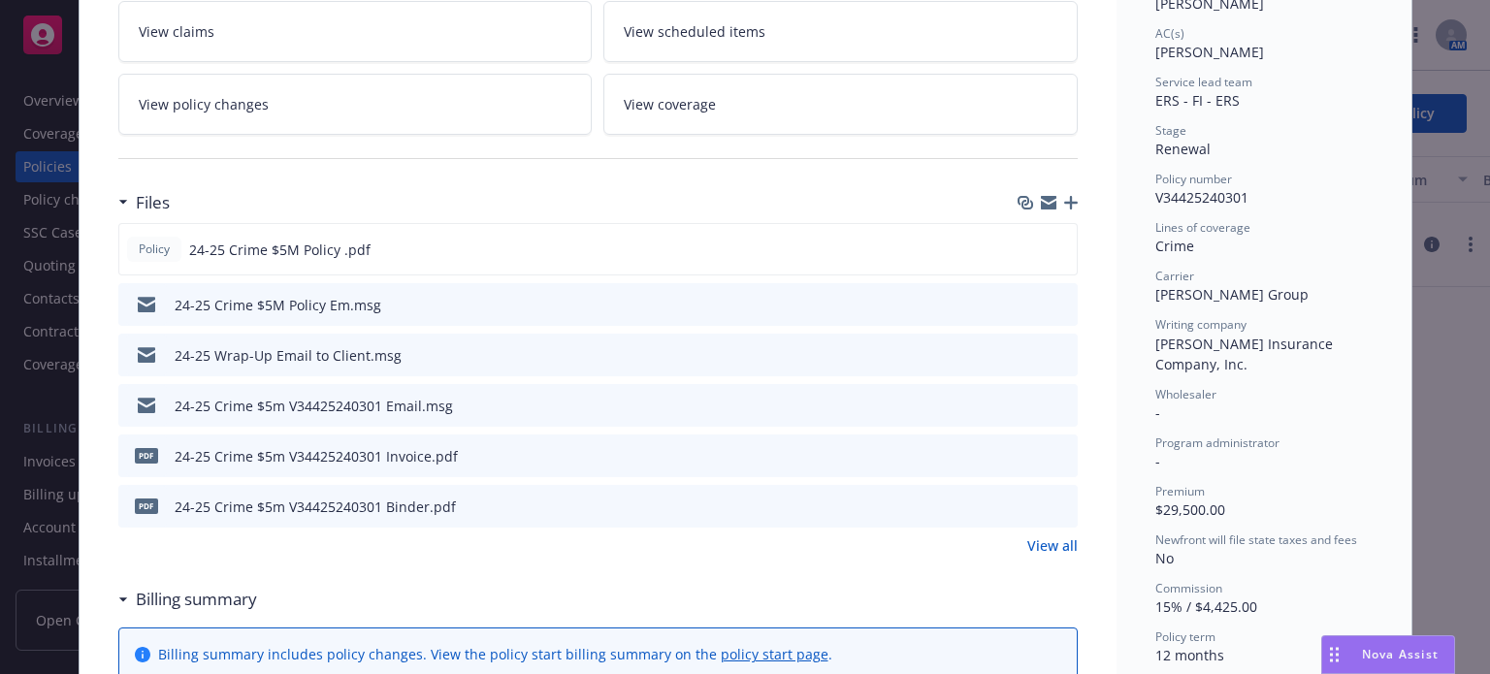
click at [1051, 401] on icon "preview file" at bounding box center [1059, 405] width 17 height 14
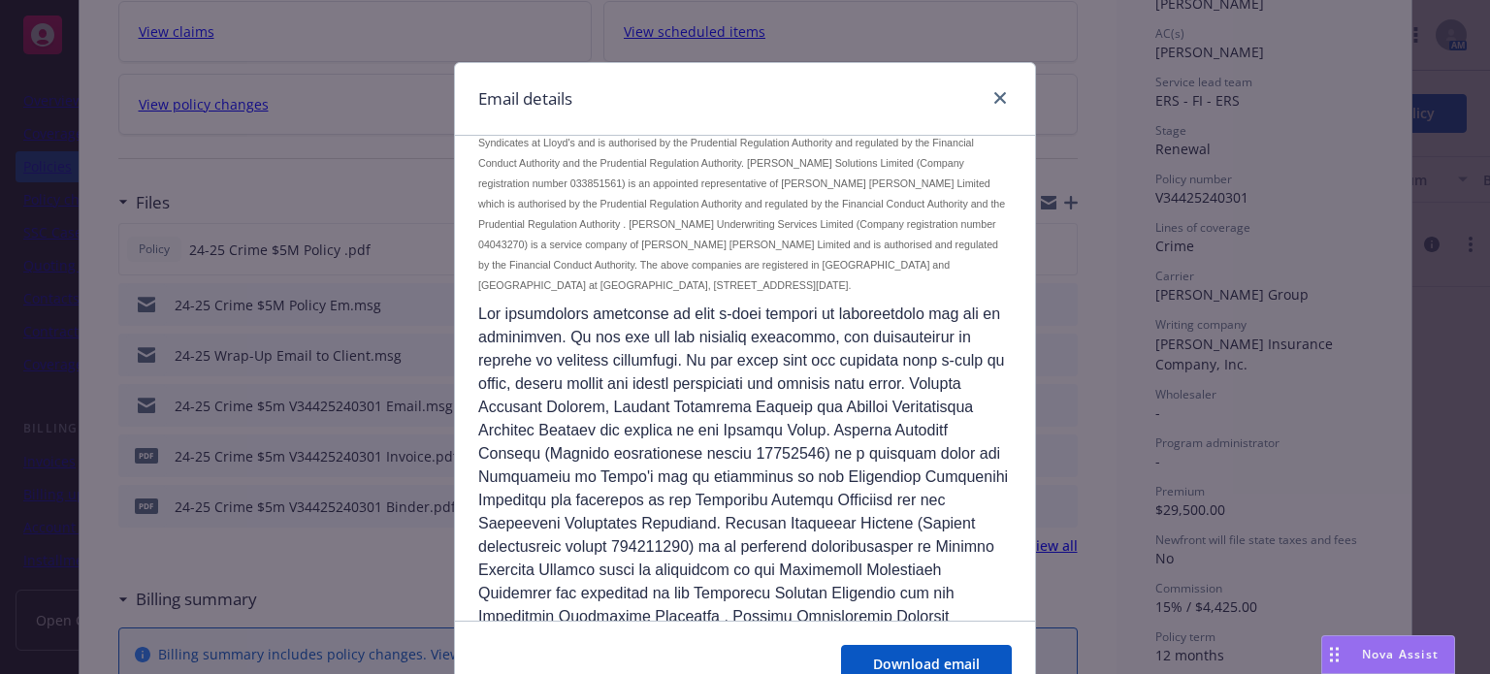
scroll to position [1339, 0]
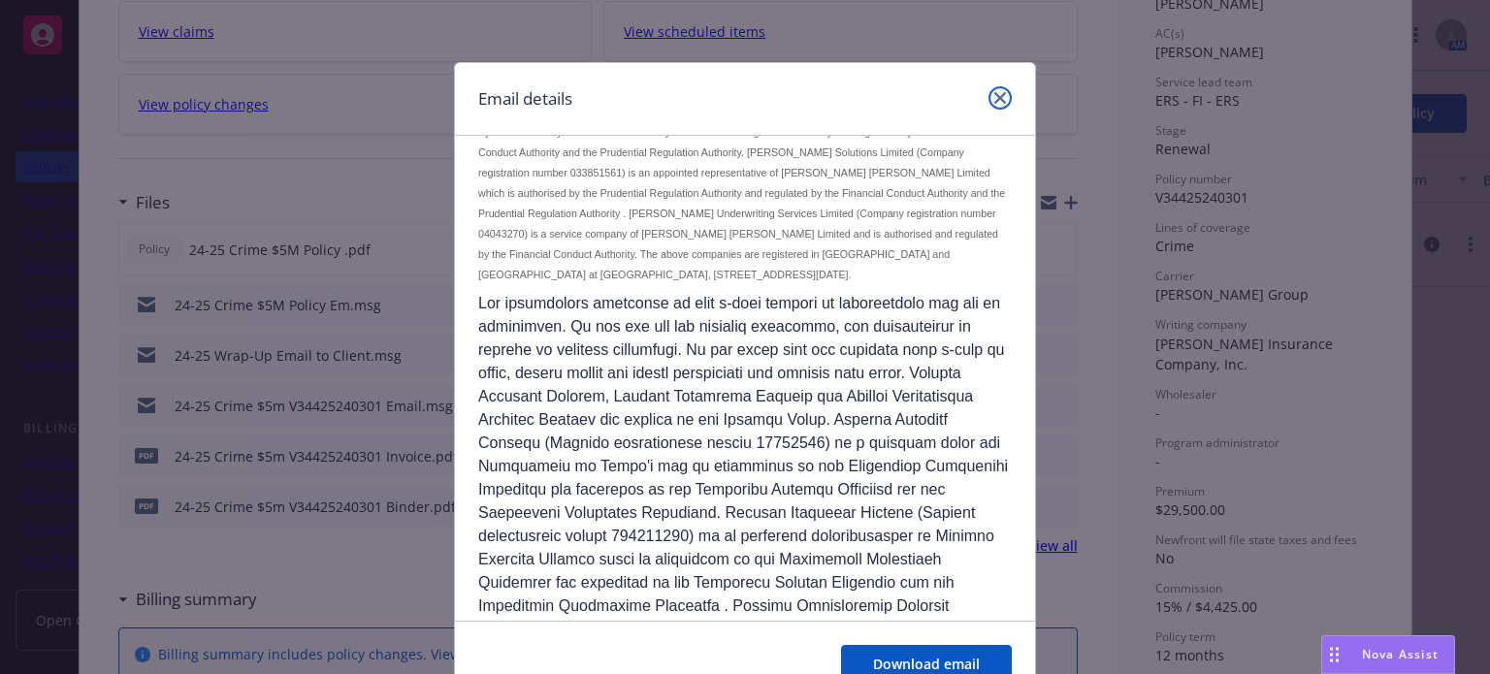
click at [994, 92] on icon "close" at bounding box center [1000, 98] width 12 height 12
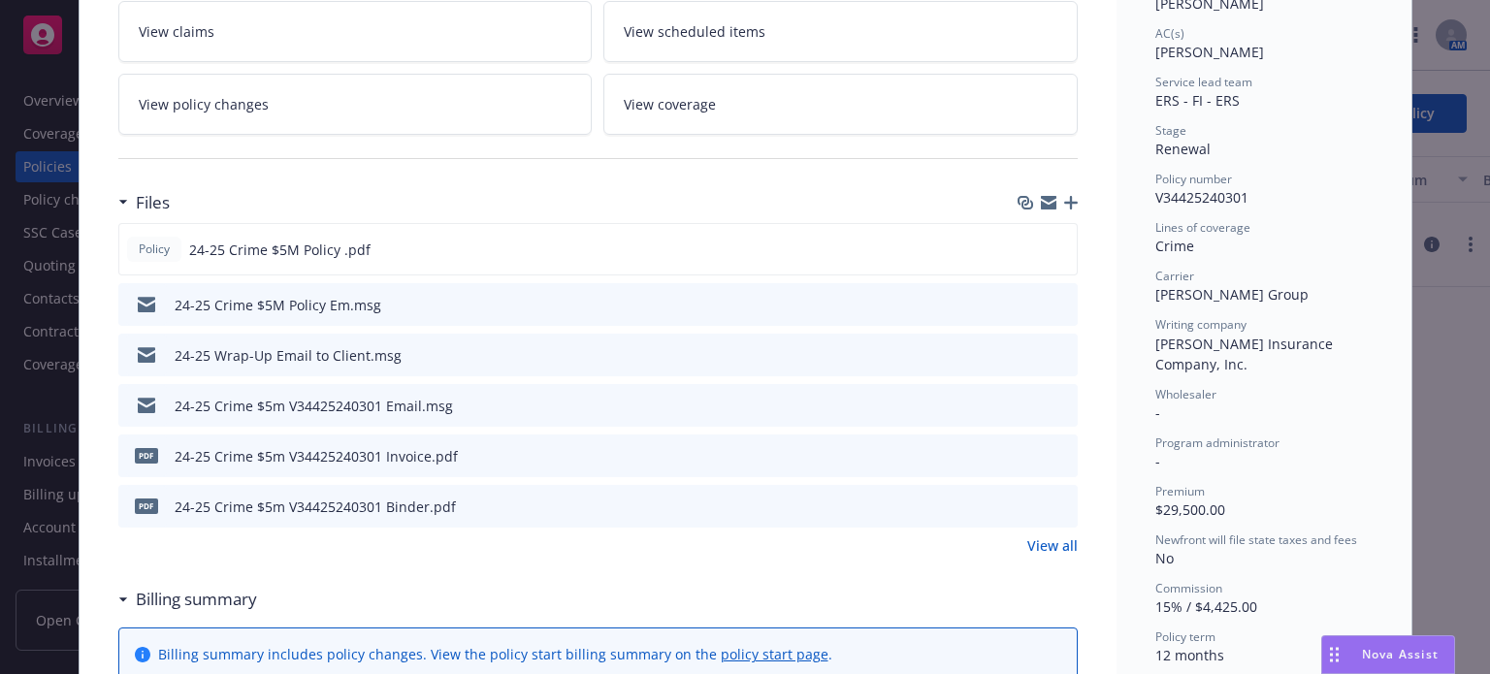
scroll to position [155, 0]
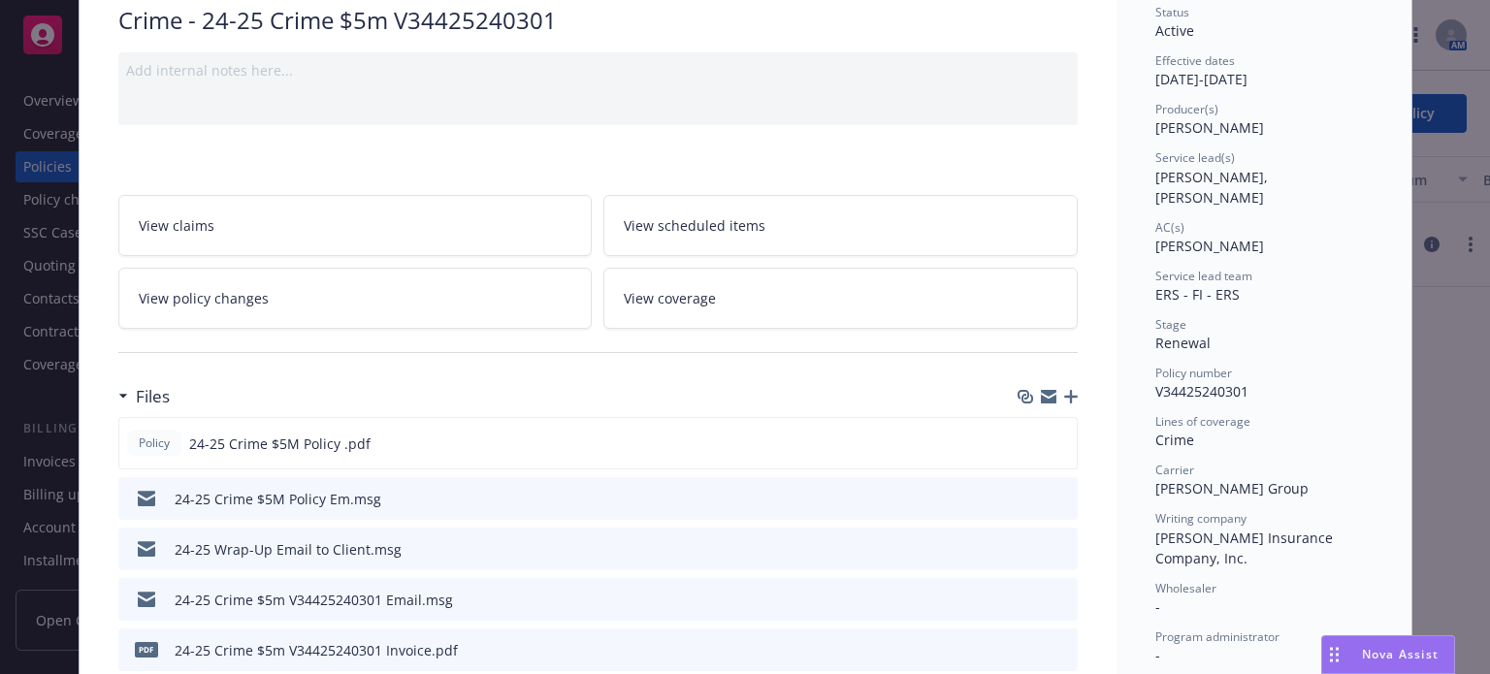
click at [1056, 491] on icon "preview file" at bounding box center [1059, 498] width 17 height 14
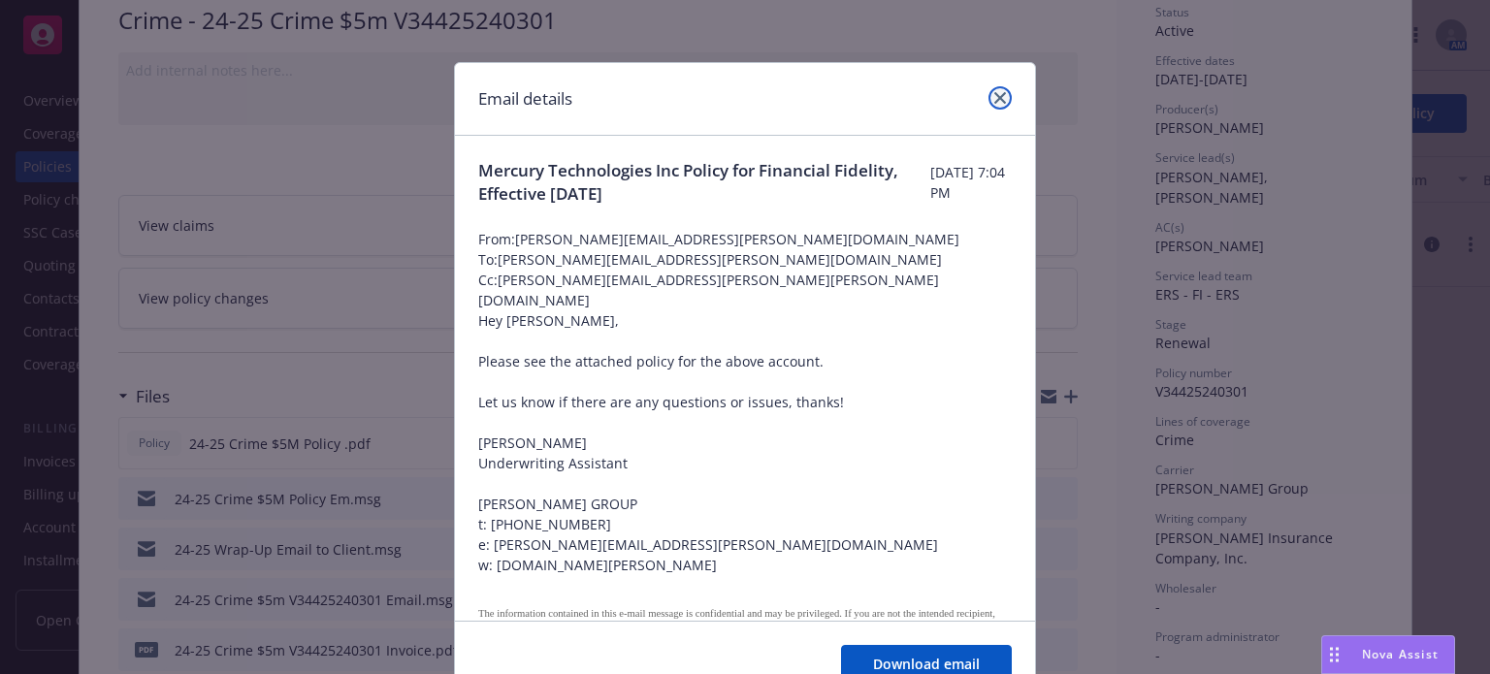
click at [995, 97] on icon "close" at bounding box center [1000, 98] width 12 height 12
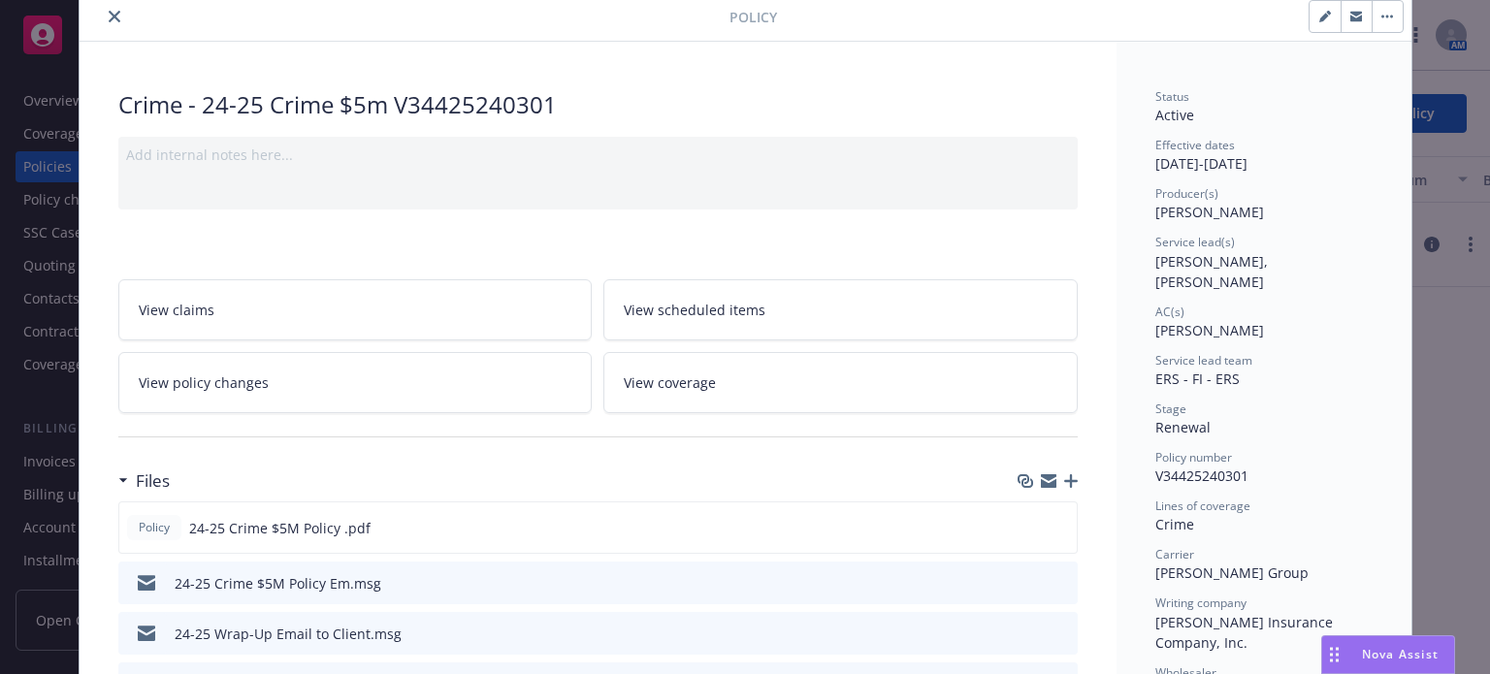
scroll to position [0, 0]
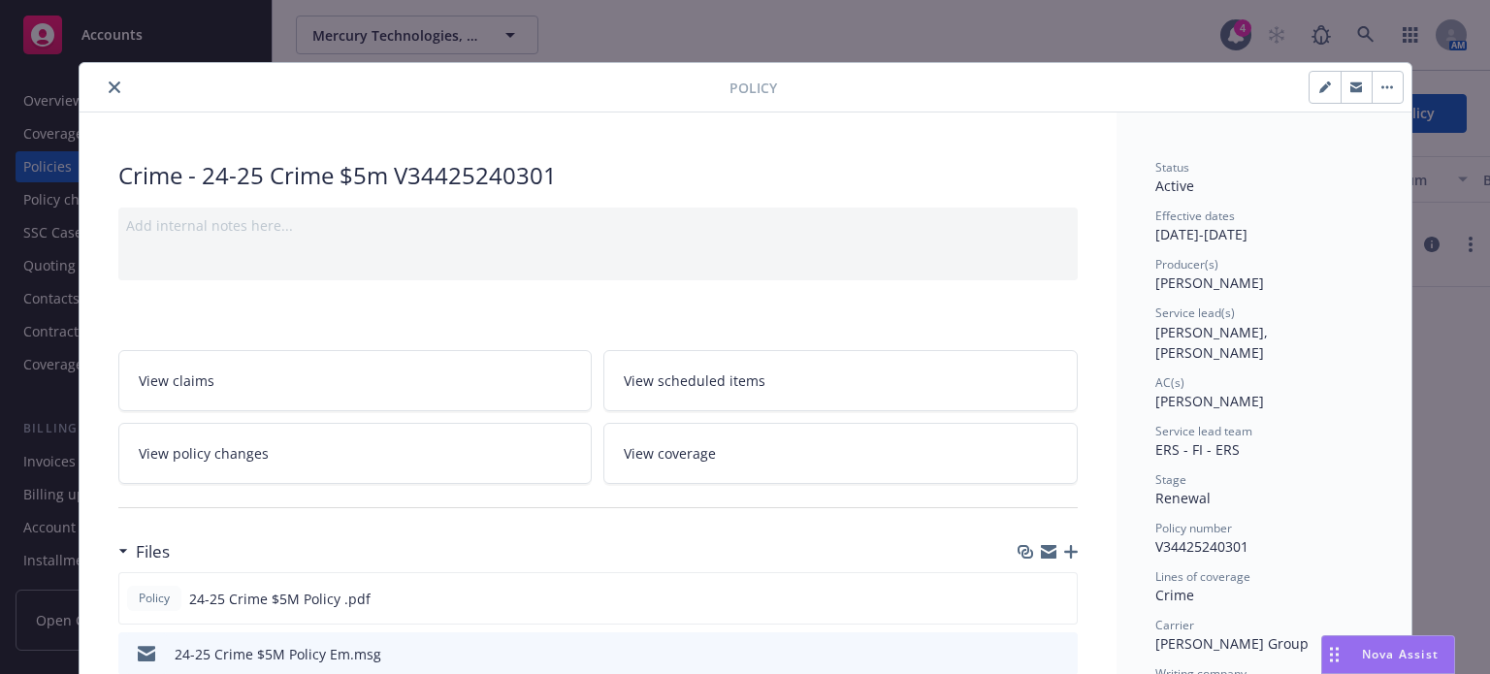
click at [105, 79] on button "close" at bounding box center [114, 87] width 23 height 23
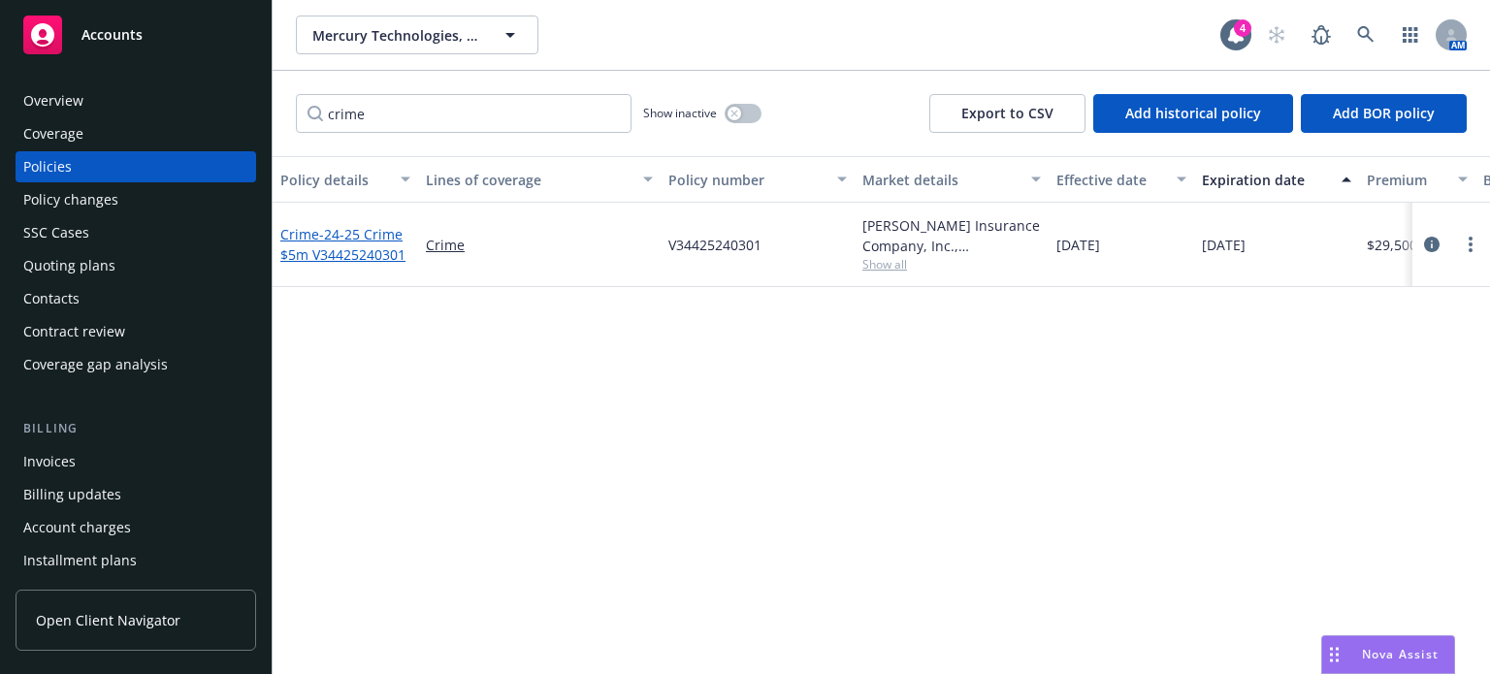
click at [322, 255] on span "- 24-25 Crime $5m V34425240301" at bounding box center [342, 244] width 125 height 39
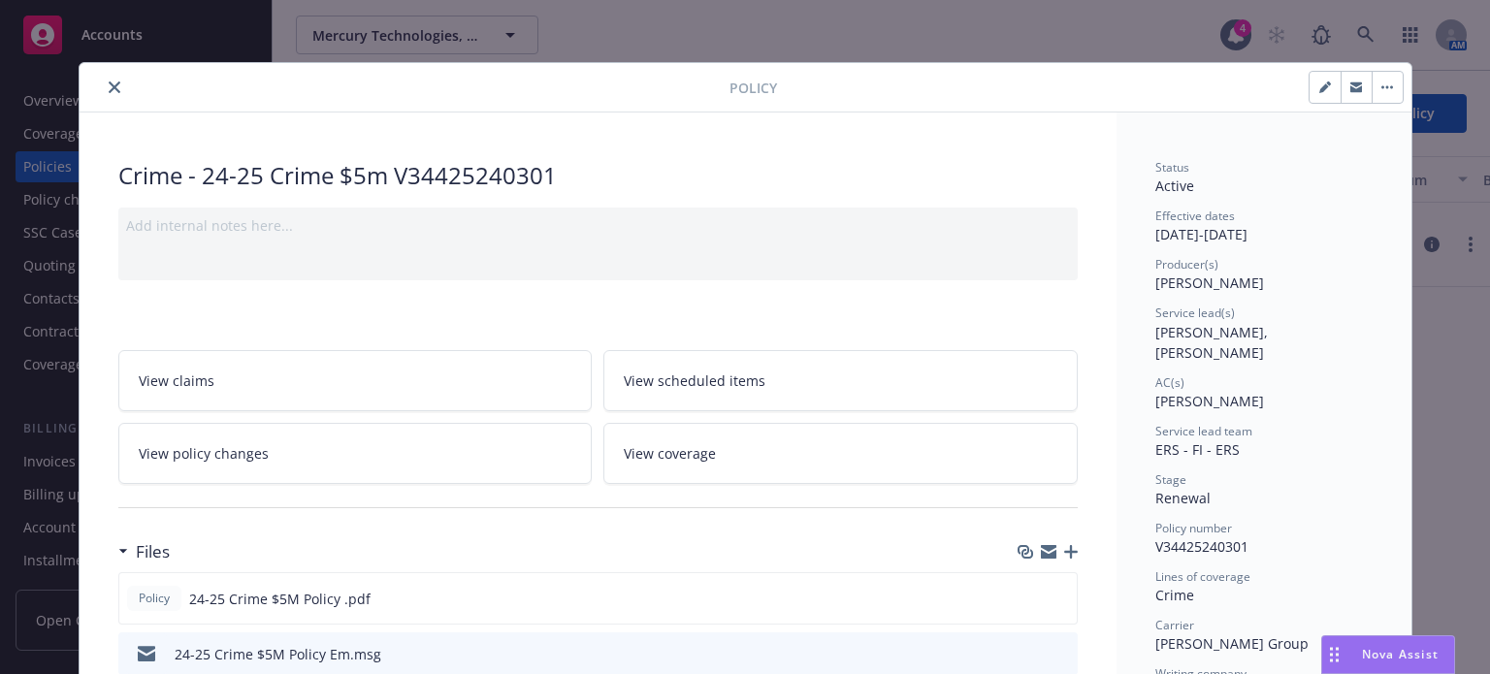
scroll to position [58, 0]
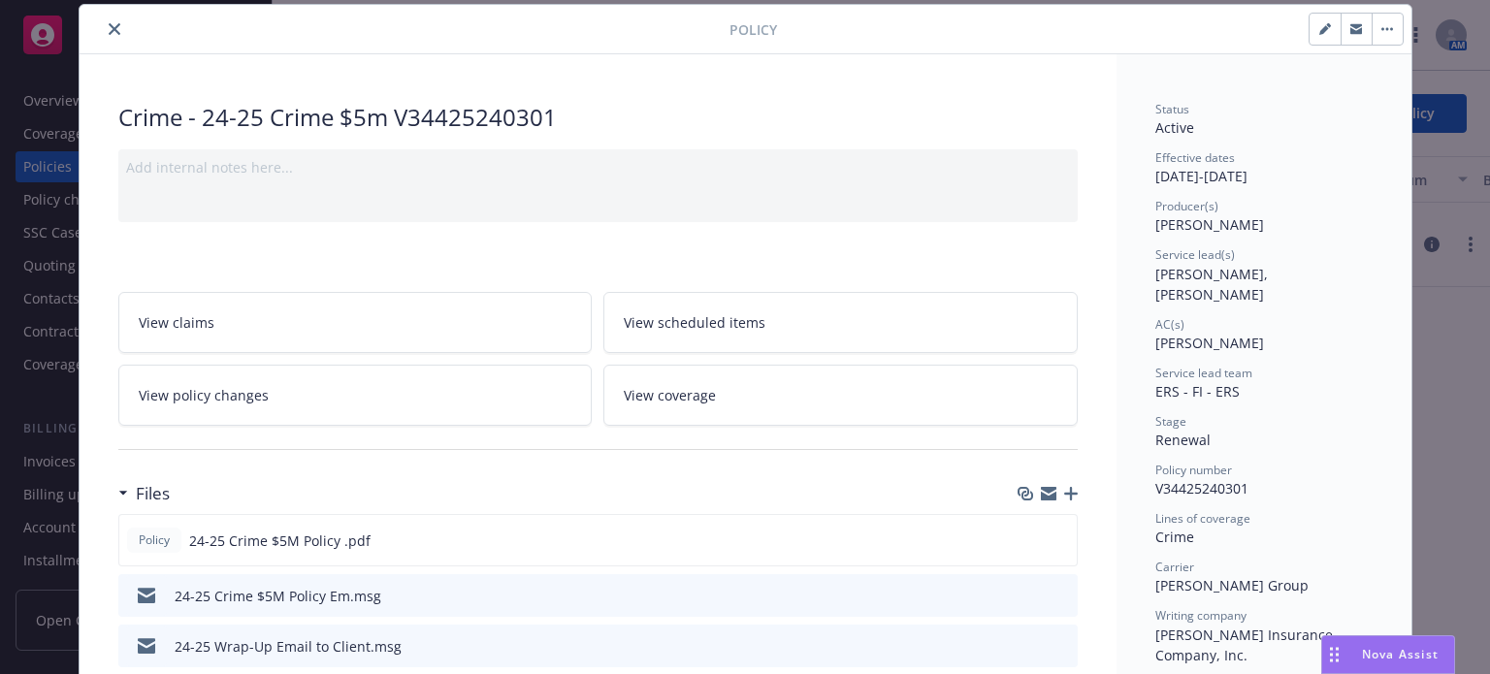
click at [109, 26] on icon "close" at bounding box center [115, 29] width 12 height 12
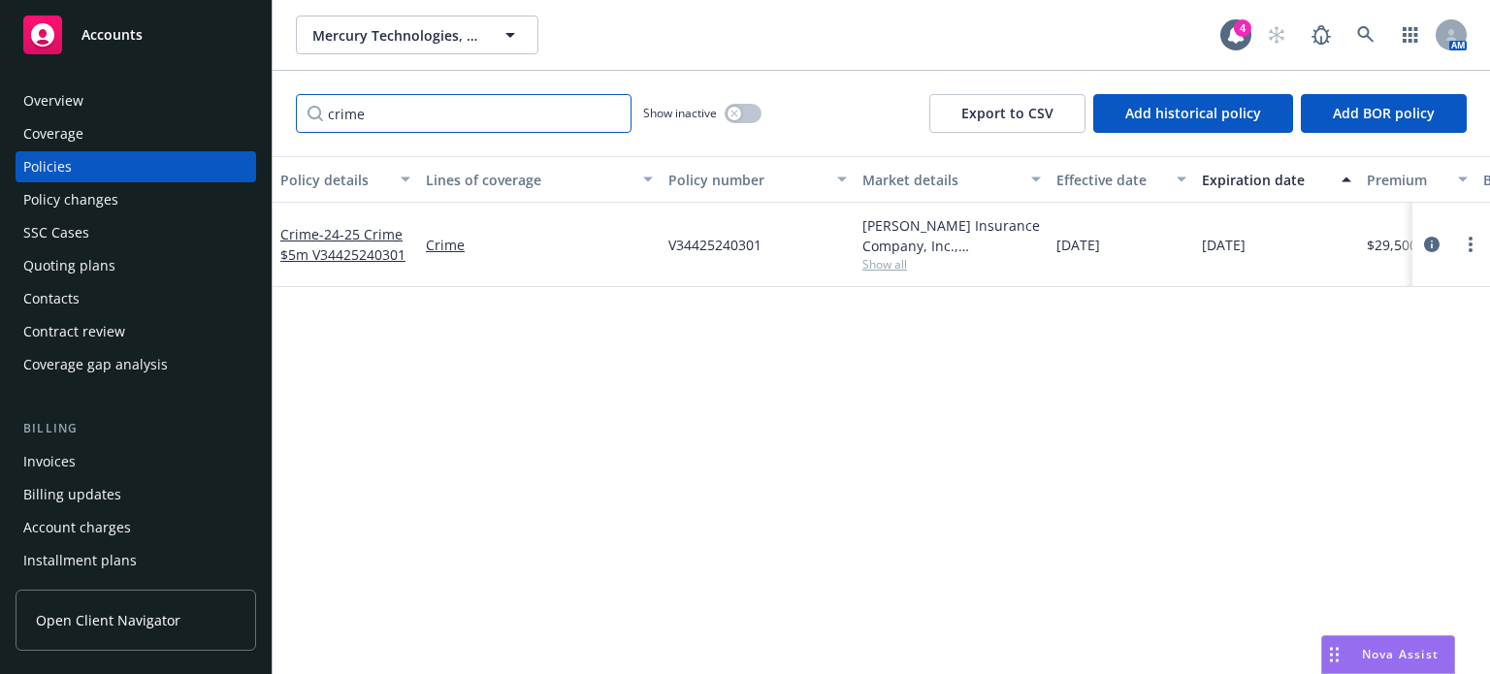
drag, startPoint x: 424, startPoint y: 111, endPoint x: 236, endPoint y: 112, distance: 188.2
click at [236, 112] on div "Accounts Overview Coverage Policies Policy changes SSC Cases Quoting plans Cont…" at bounding box center [745, 337] width 1490 height 674
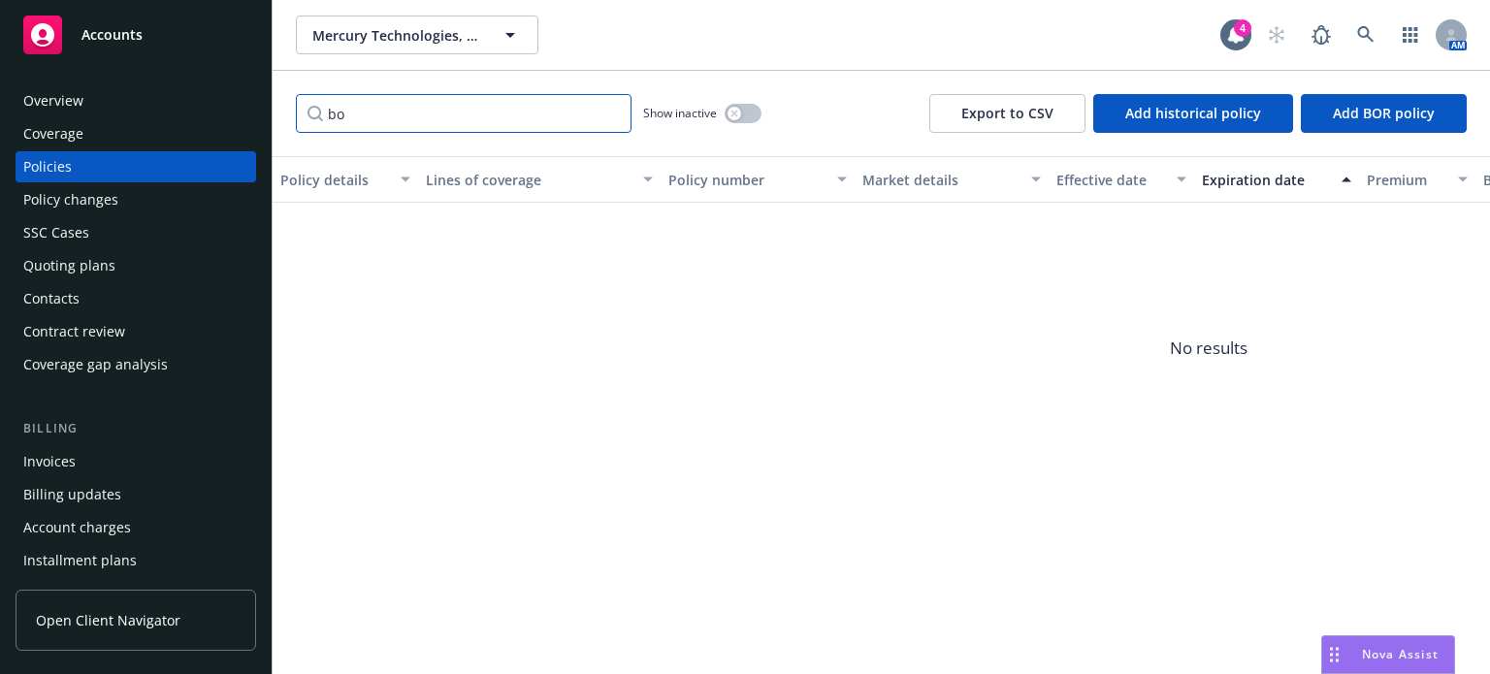
type input "b"
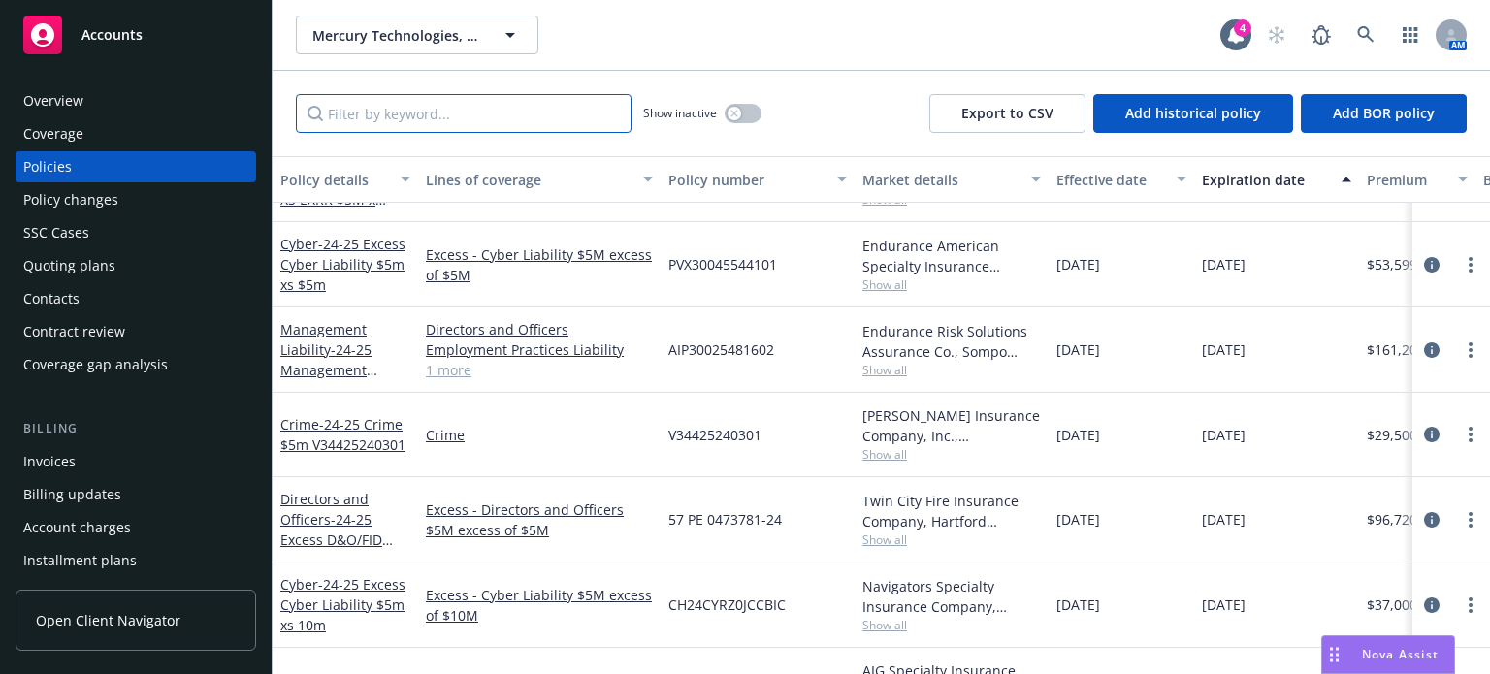
scroll to position [98, 0]
